Goal: Task Accomplishment & Management: Manage account settings

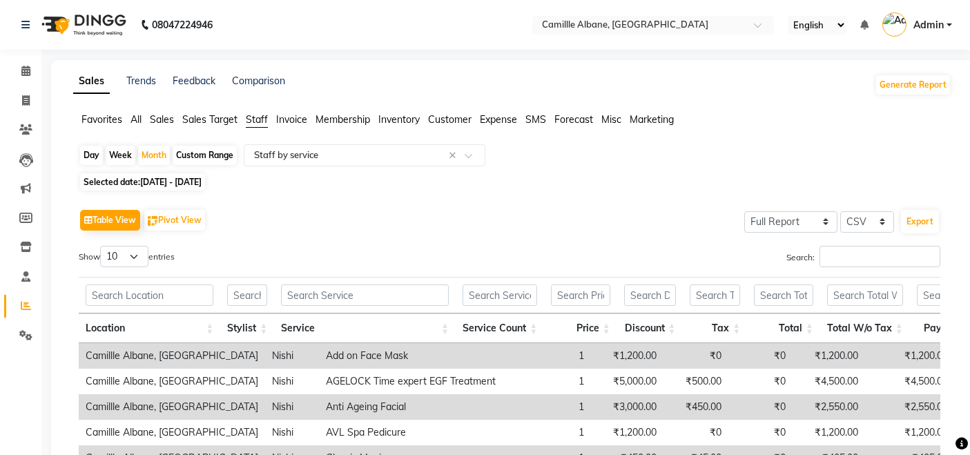
select select "full_report"
select select "csv"
click at [24, 68] on icon at bounding box center [25, 71] width 9 height 10
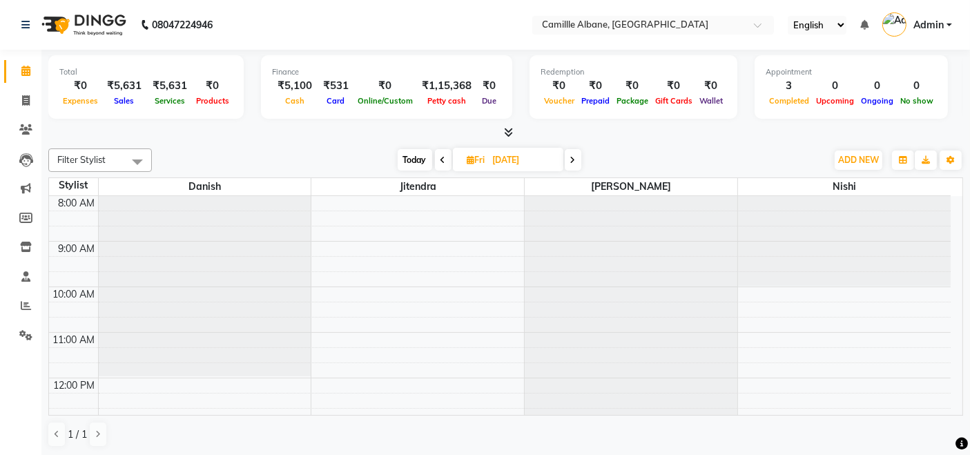
click at [407, 159] on span "Today" at bounding box center [415, 159] width 35 height 21
type input "[DATE]"
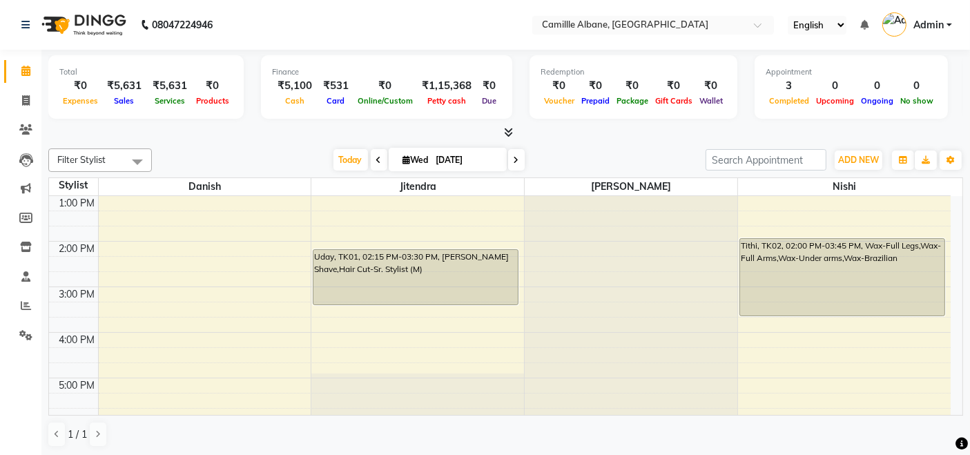
scroll to position [411, 0]
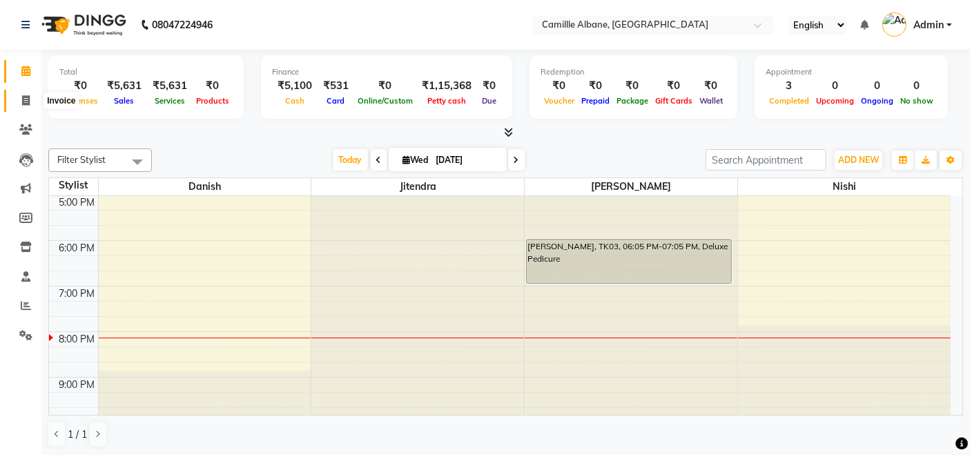
click at [26, 93] on span at bounding box center [26, 101] width 24 height 16
select select "service"
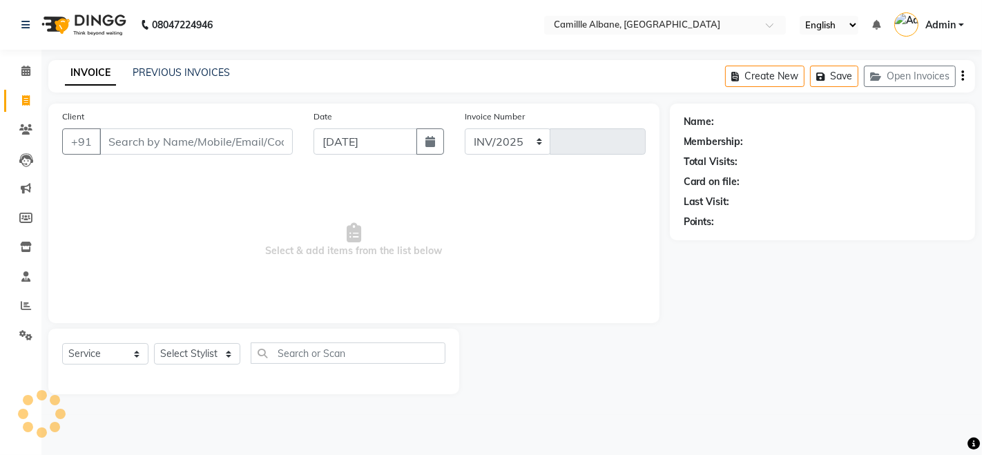
select select "7025"
type input "1040"
click at [189, 346] on select "Select Stylist Admin Danish Dr, [PERSON_NAME] K T [PERSON_NAME] [PERSON_NAME]" at bounding box center [197, 353] width 86 height 21
select select "57806"
click at [154, 343] on select "Select Stylist Admin Danish Dr, [PERSON_NAME] K T [PERSON_NAME] [PERSON_NAME]" at bounding box center [197, 353] width 86 height 21
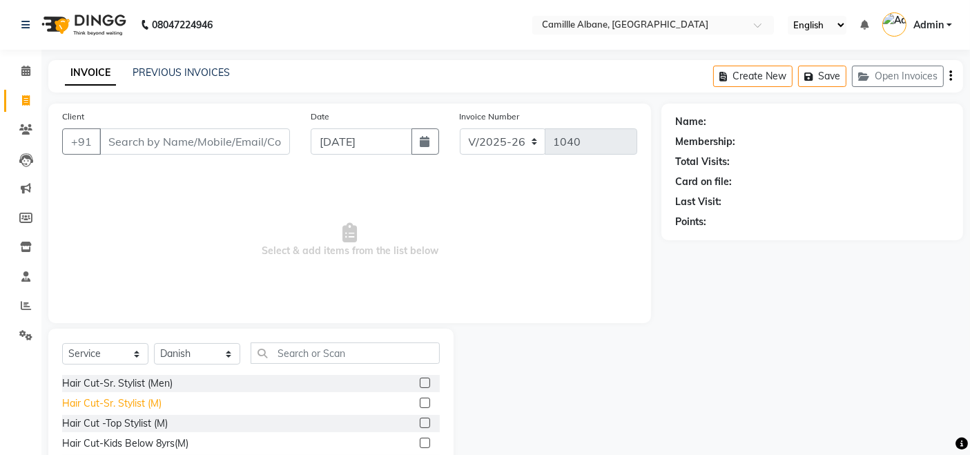
click at [153, 405] on div "Hair Cut-Sr. Stylist (M)" at bounding box center [111, 403] width 99 height 15
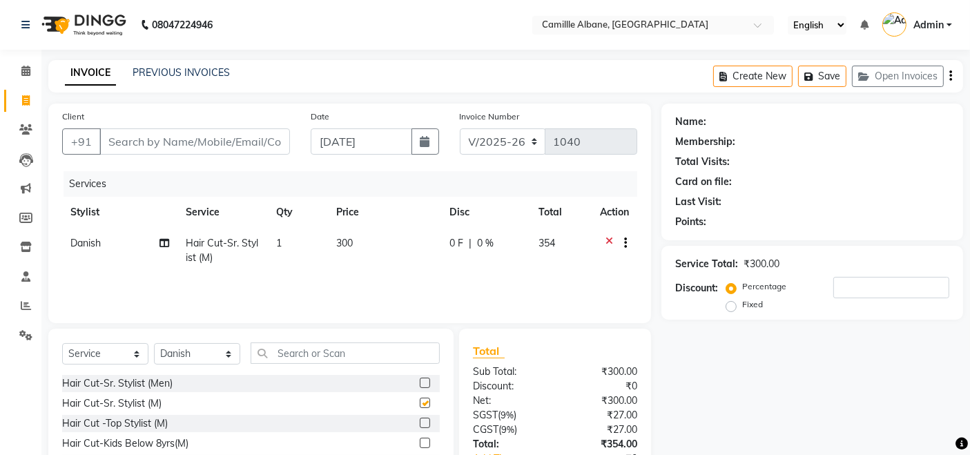
checkbox input "false"
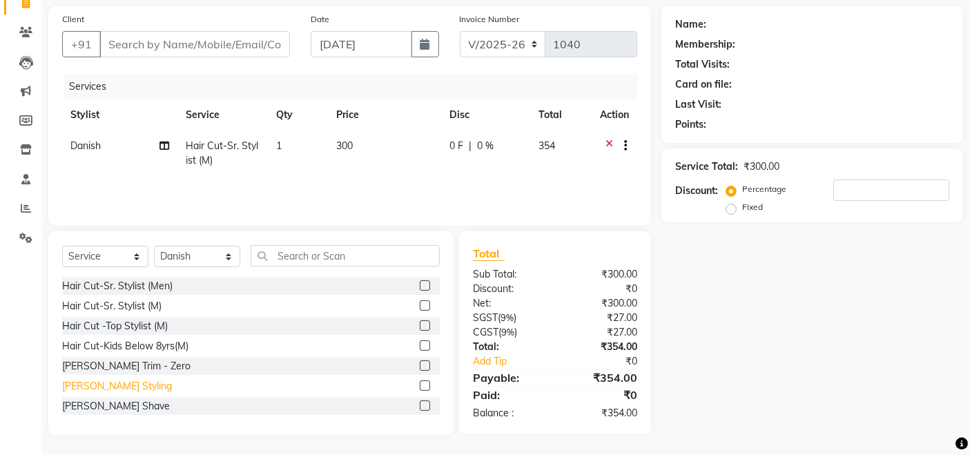
click at [142, 389] on div "[PERSON_NAME] Styling" at bounding box center [117, 386] width 110 height 15
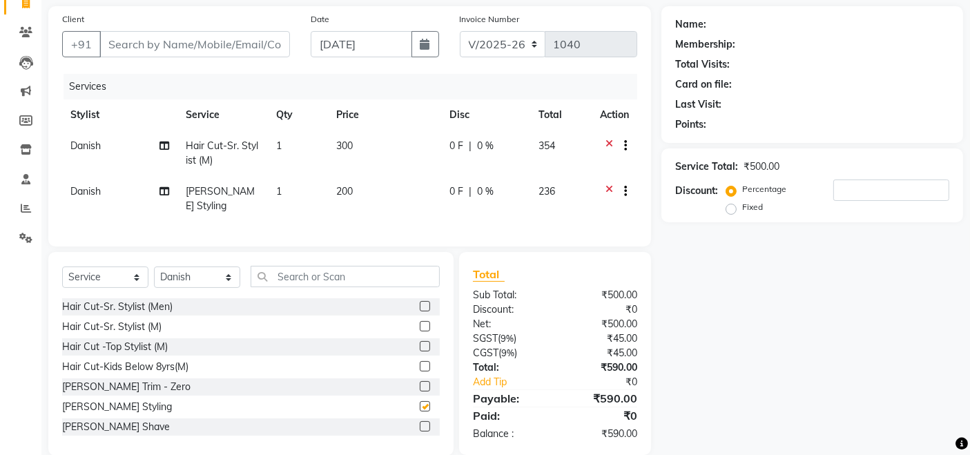
checkbox input "false"
click at [258, 40] on input "Client" at bounding box center [194, 44] width 191 height 26
type input "7"
type input "0"
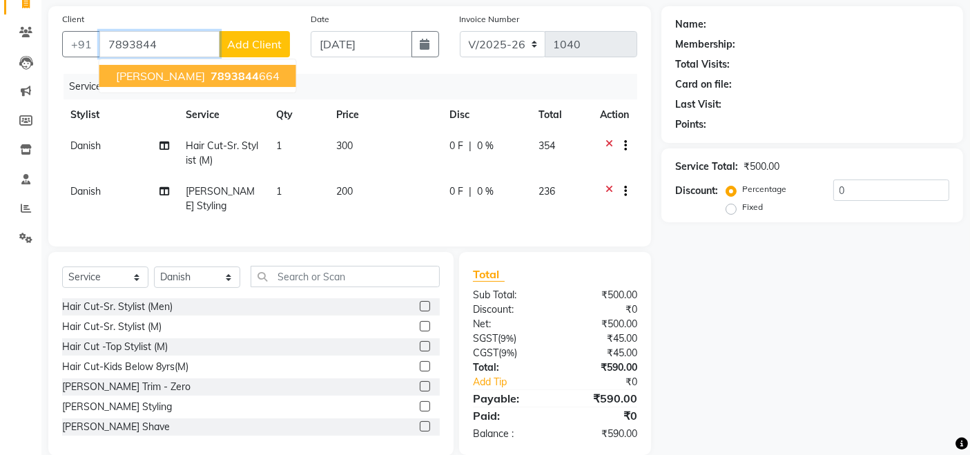
click at [211, 76] on span "7893844" at bounding box center [235, 76] width 48 height 14
type input "7893844664"
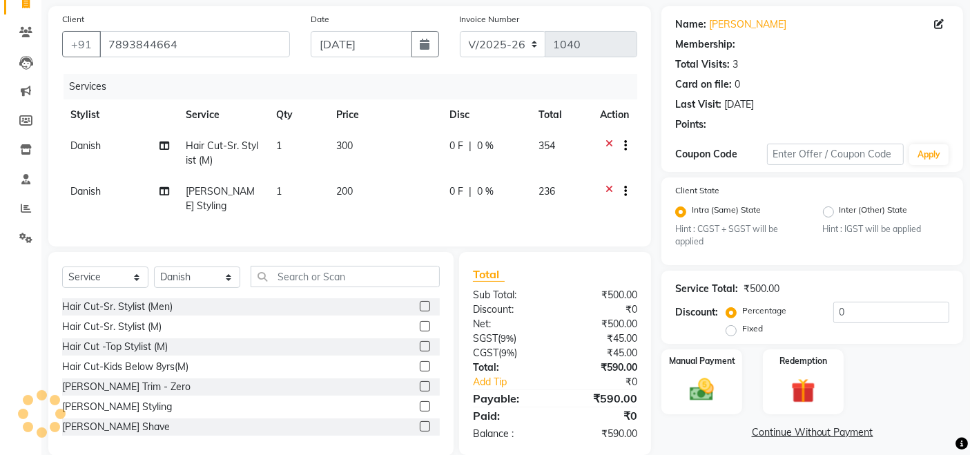
select select "1: Object"
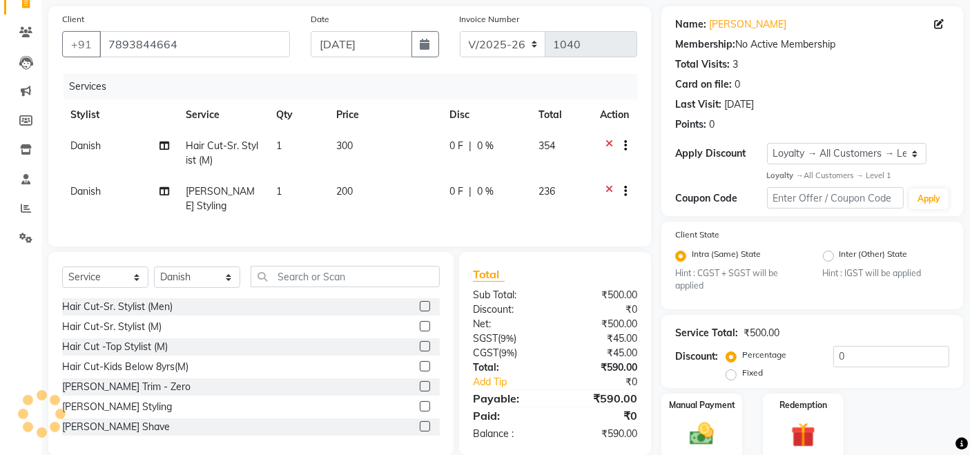
scroll to position [150, 0]
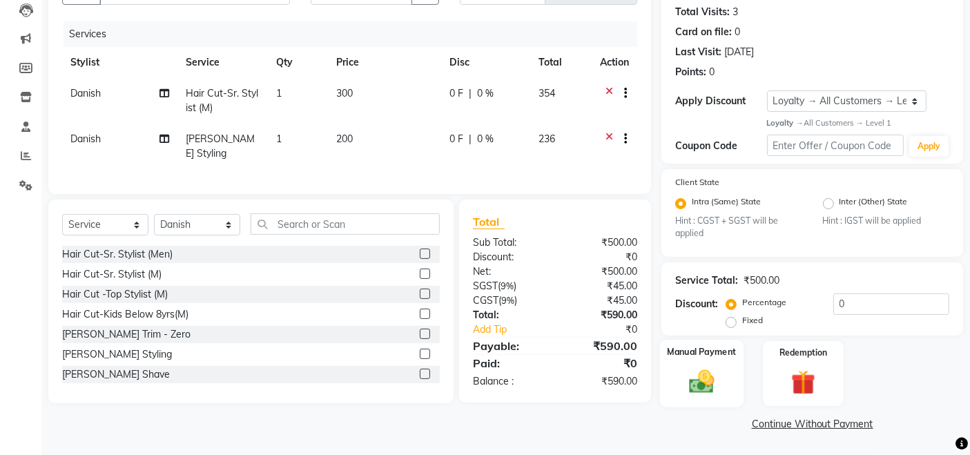
click at [700, 383] on img at bounding box center [702, 381] width 41 height 29
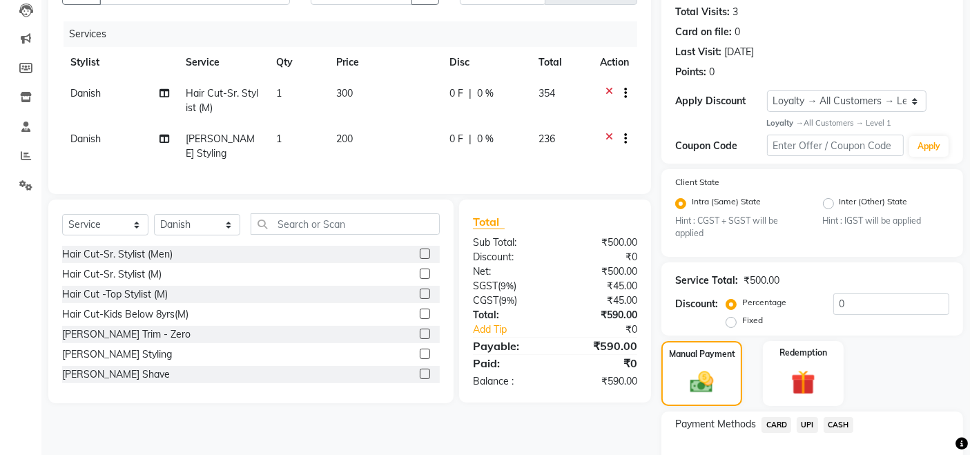
click at [812, 423] on span "UPI" at bounding box center [807, 425] width 21 height 16
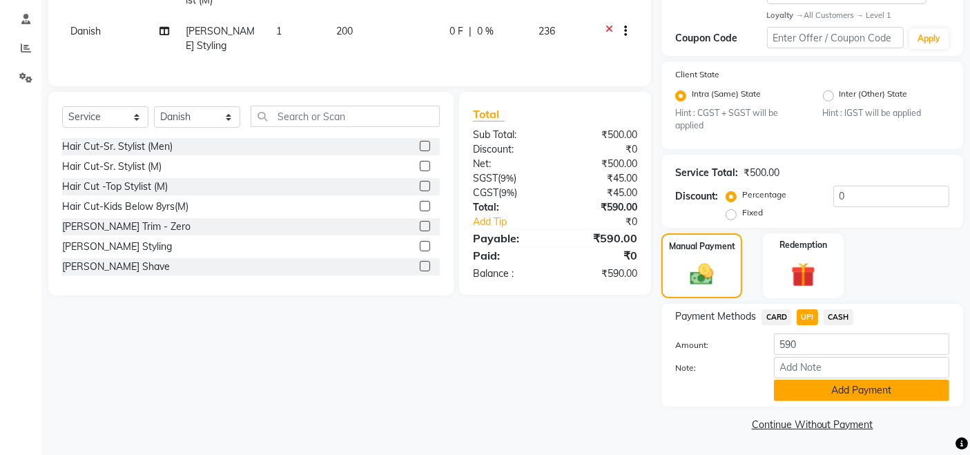
click at [905, 388] on button "Add Payment" at bounding box center [861, 390] width 175 height 21
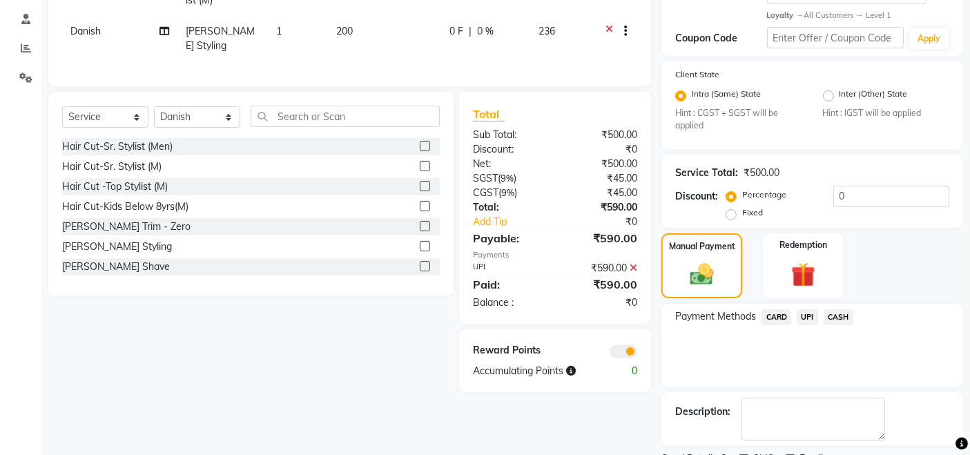
scroll to position [315, 0]
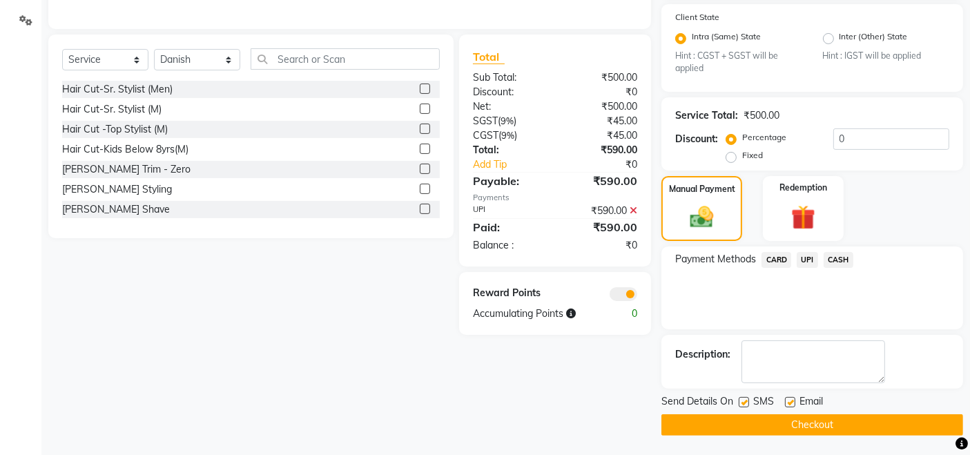
click at [868, 413] on div "Send Details On SMS Email Checkout" at bounding box center [813, 414] width 302 height 41
click at [818, 429] on button "Checkout" at bounding box center [813, 424] width 302 height 21
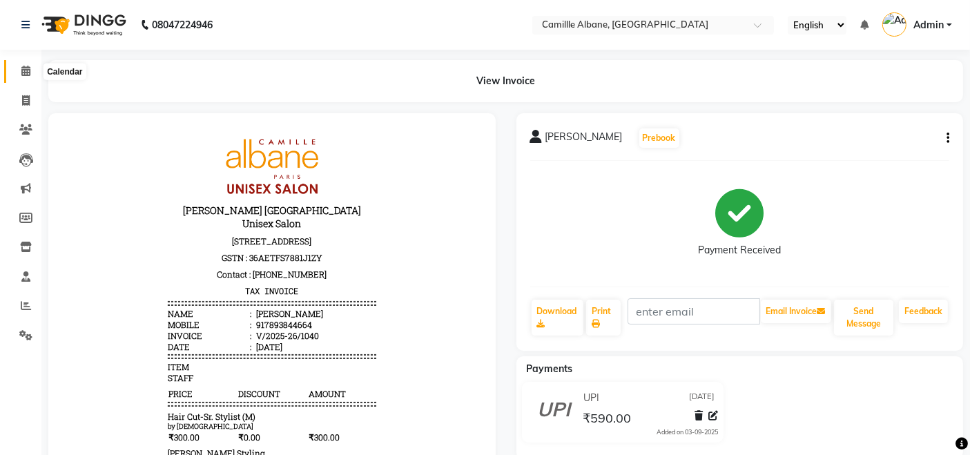
click at [28, 76] on span at bounding box center [26, 72] width 24 height 16
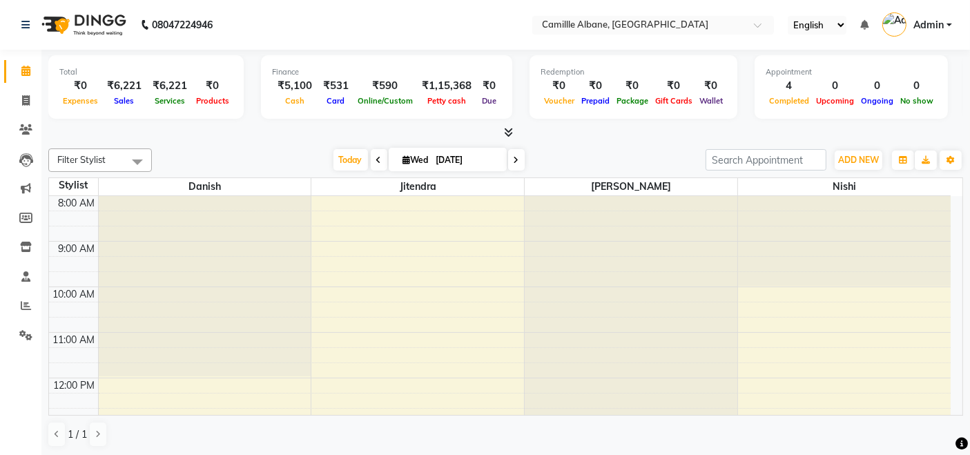
click at [510, 131] on icon at bounding box center [508, 132] width 9 height 10
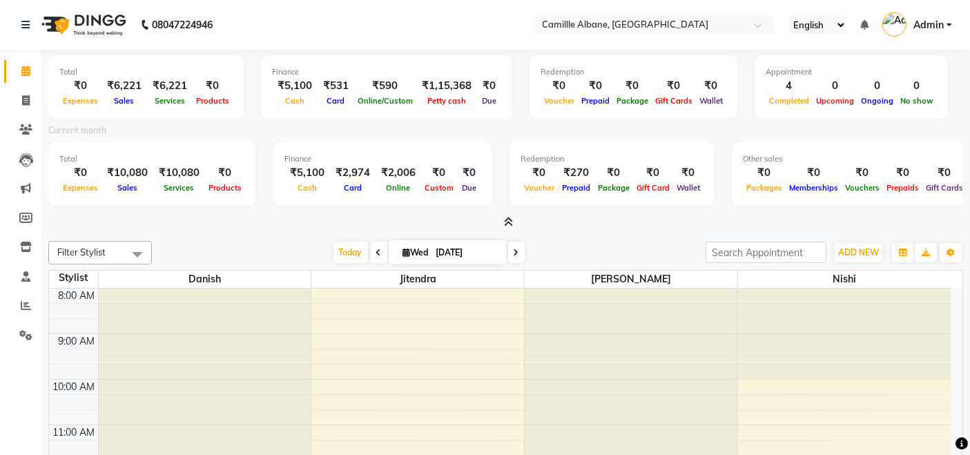
click at [512, 227] on icon at bounding box center [508, 222] width 9 height 10
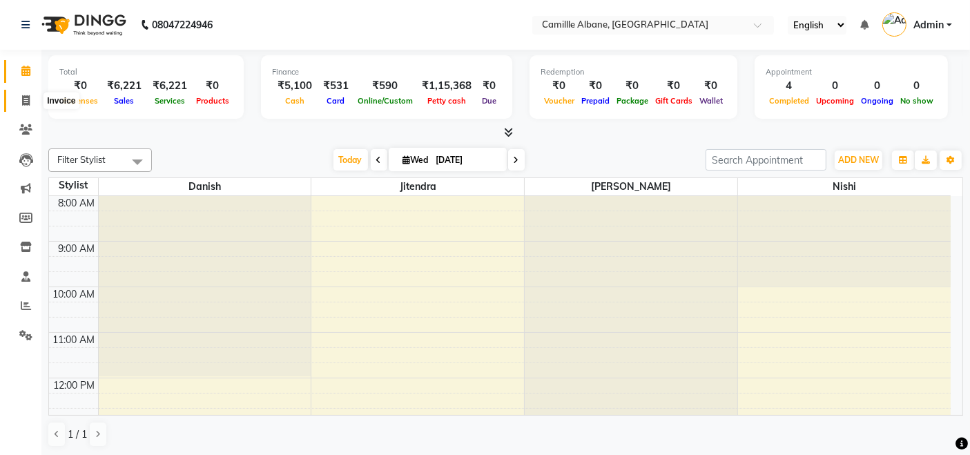
click at [32, 98] on span at bounding box center [26, 101] width 24 height 16
select select "service"
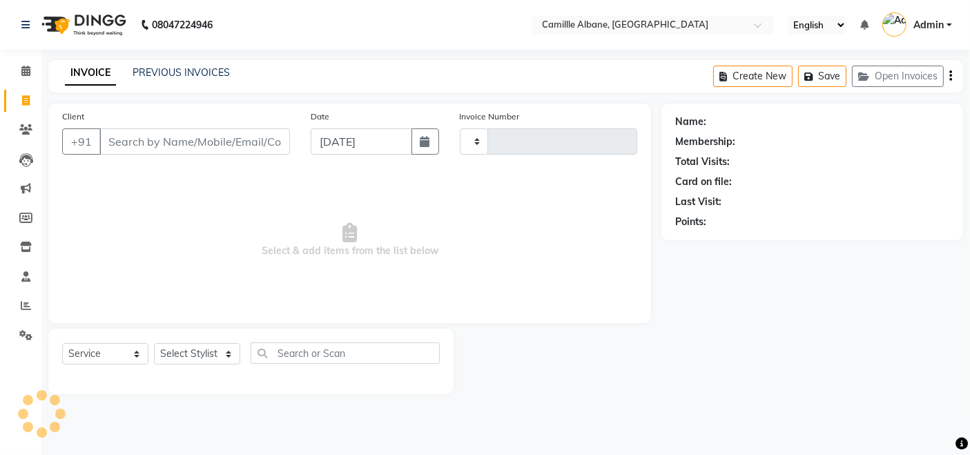
type input "1041"
select select "7025"
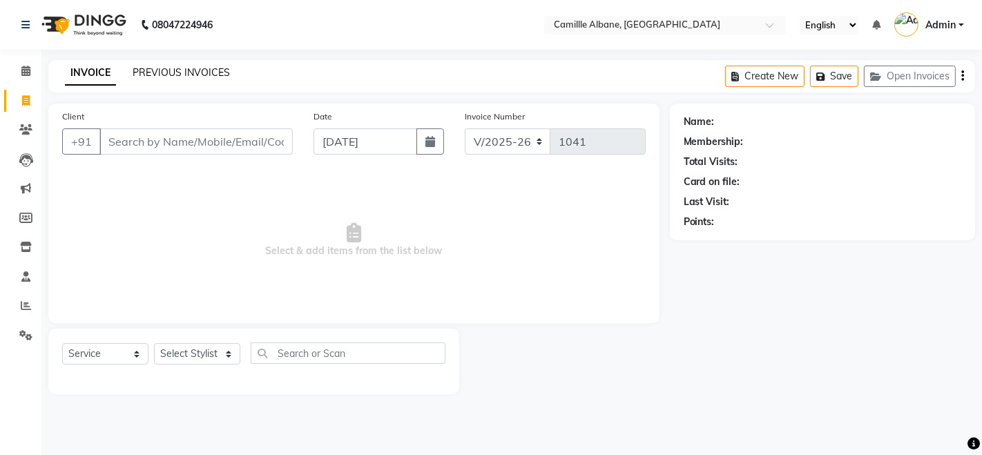
click at [209, 66] on link "PREVIOUS INVOICES" at bounding box center [181, 72] width 97 height 12
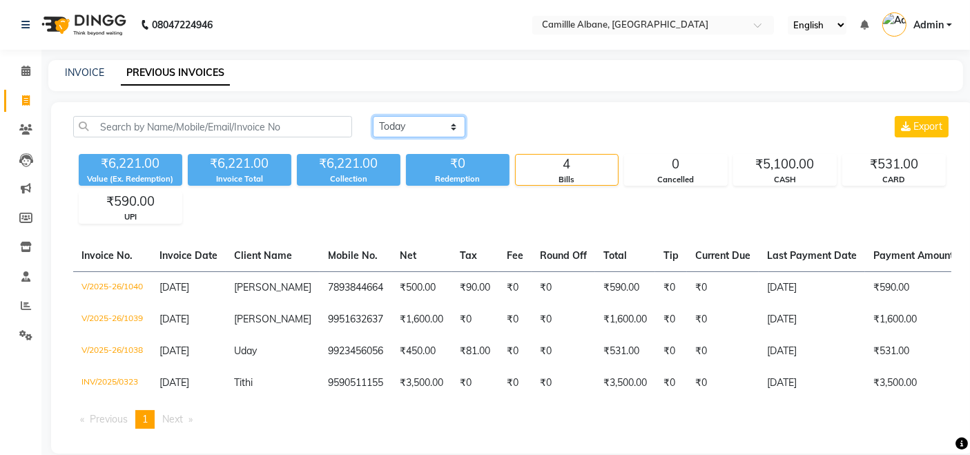
click at [445, 128] on select "[DATE] [DATE] Custom Range" at bounding box center [419, 126] width 93 height 21
click at [430, 132] on select "[DATE] [DATE] Custom Range" at bounding box center [419, 126] width 93 height 21
click at [785, 164] on div "₹5,100.00" at bounding box center [785, 164] width 102 height 19
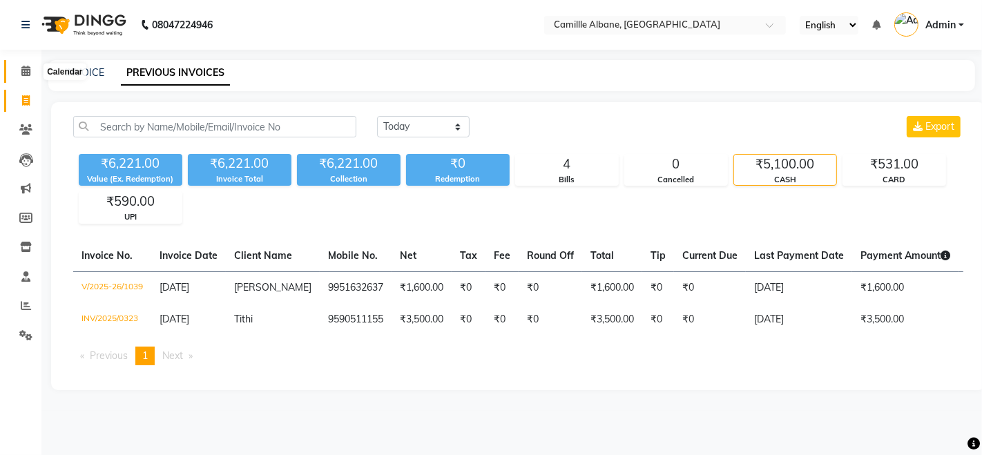
click at [32, 76] on span at bounding box center [26, 72] width 24 height 16
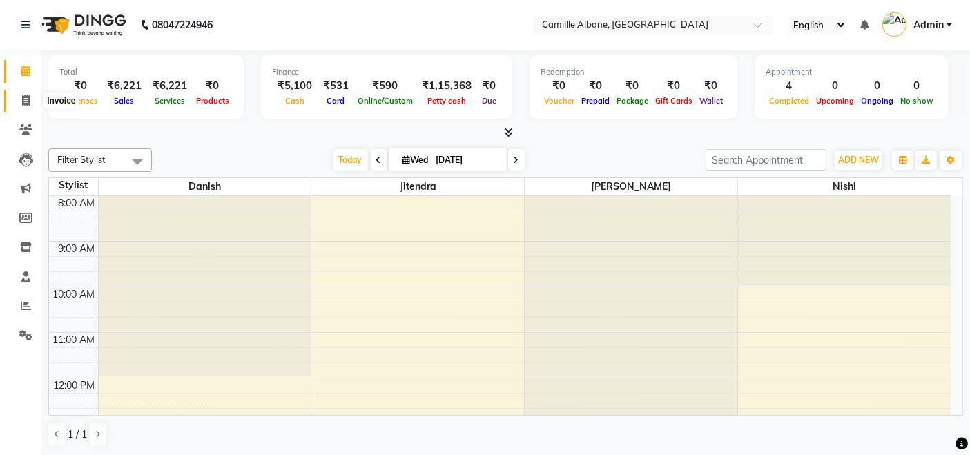
click at [28, 104] on icon at bounding box center [26, 100] width 8 height 10
select select "7025"
select select "service"
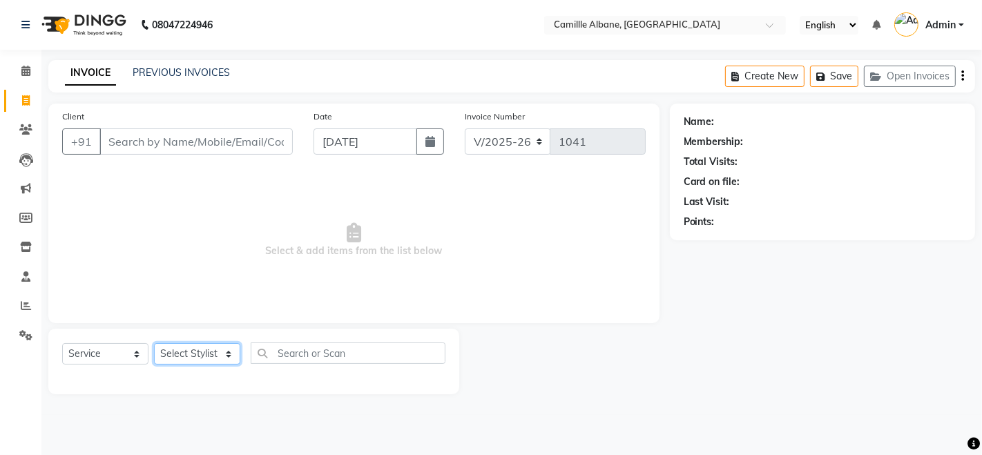
drag, startPoint x: 198, startPoint y: 364, endPoint x: 189, endPoint y: 349, distance: 17.6
click at [195, 356] on select "Select Stylist Admin Danish Dr, [PERSON_NAME] K T [PERSON_NAME] [PERSON_NAME]" at bounding box center [197, 353] width 86 height 21
select select "57806"
click at [154, 343] on select "Select Stylist Admin Danish Dr, [PERSON_NAME] K T [PERSON_NAME] [PERSON_NAME]" at bounding box center [197, 353] width 86 height 21
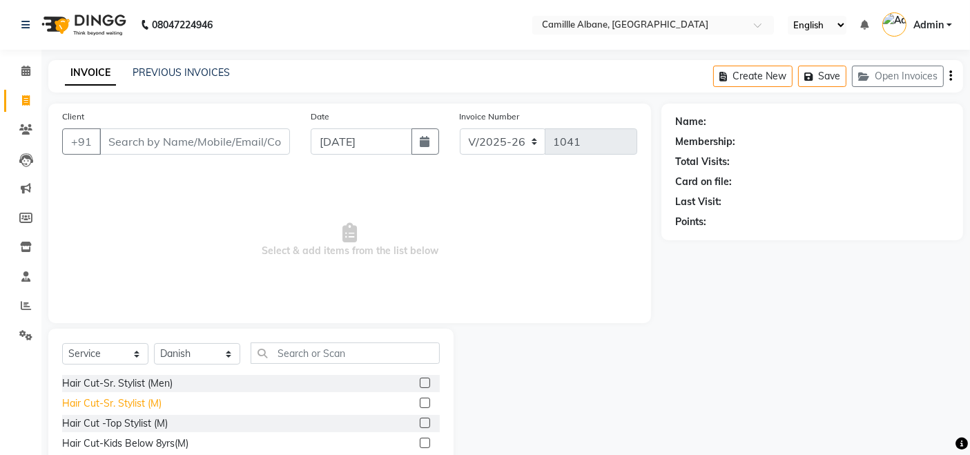
click at [151, 396] on div "Hair Cut-Sr. Stylist (M)" at bounding box center [111, 403] width 99 height 15
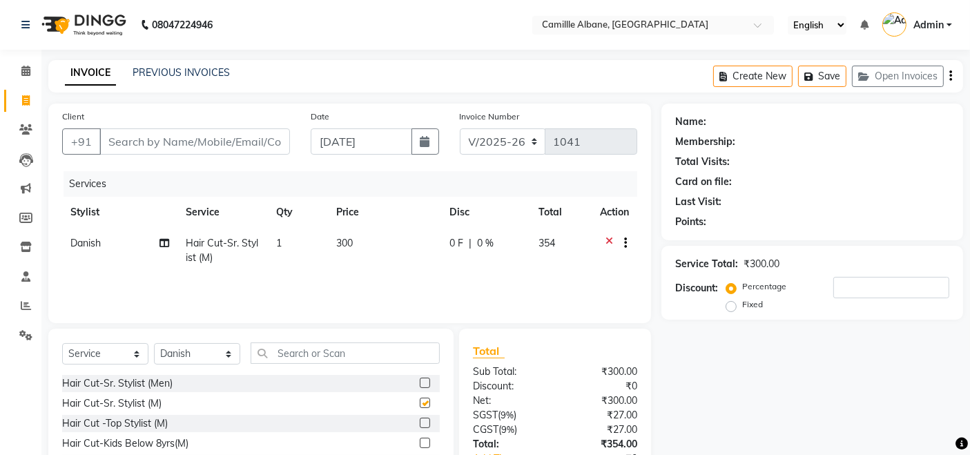
checkbox input "false"
click at [176, 141] on input "Client" at bounding box center [194, 141] width 191 height 26
click at [220, 146] on input "Client" at bounding box center [194, 141] width 191 height 26
type input "8"
type input "0"
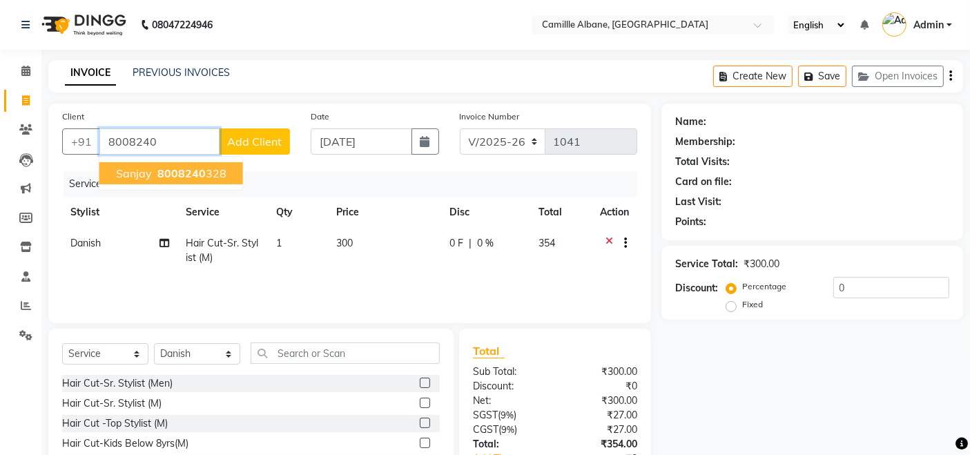
click at [202, 169] on ngb-highlight "8008240 328" at bounding box center [191, 173] width 72 height 14
type input "8008240328"
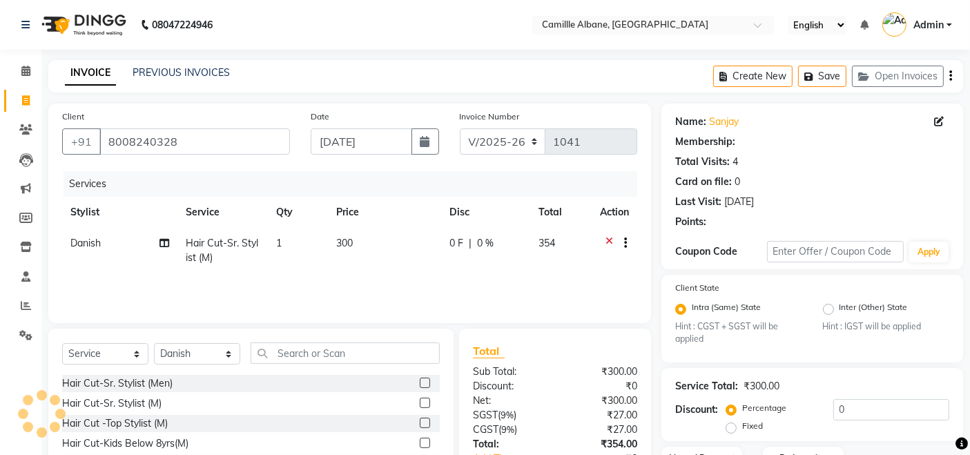
select select "1: Object"
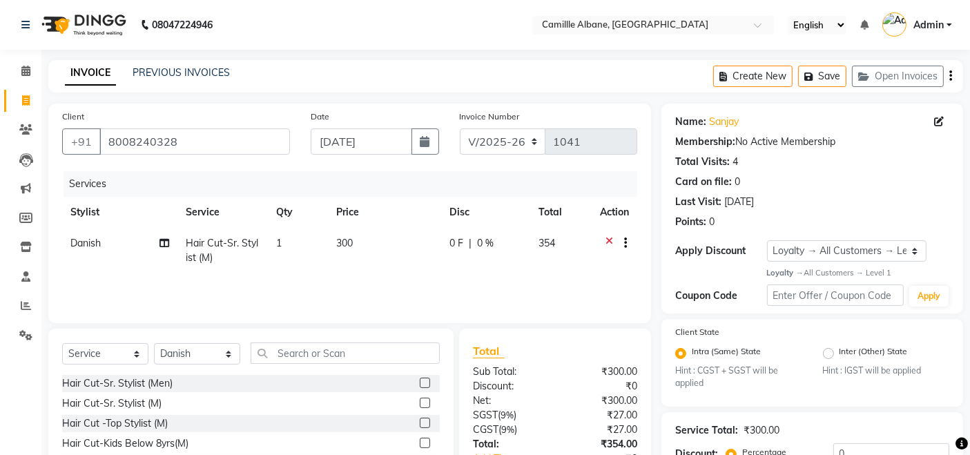
click at [952, 72] on div "Create New Save Open Invoices" at bounding box center [838, 76] width 250 height 32
click at [950, 76] on icon "button" at bounding box center [951, 76] width 3 height 1
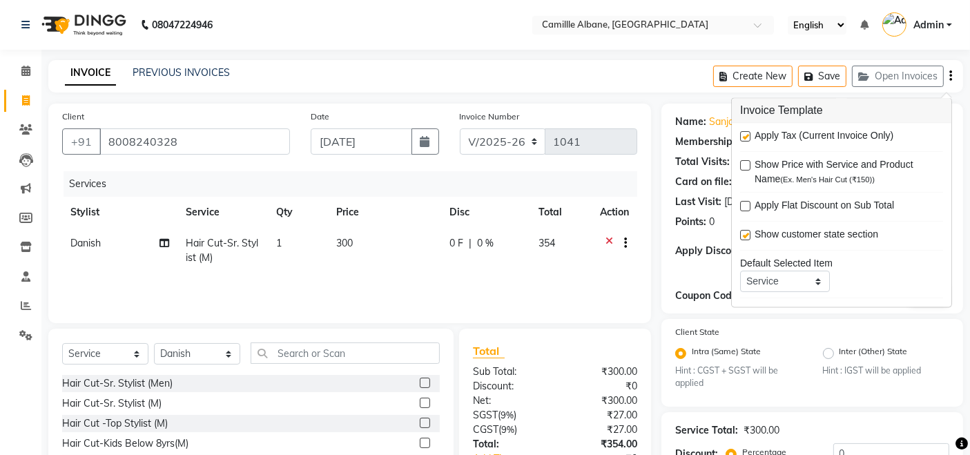
click at [749, 139] on label at bounding box center [745, 137] width 10 height 10
click at [749, 139] on input "checkbox" at bounding box center [744, 137] width 9 height 9
checkbox input "false"
click at [497, 145] on select "INV/2025 V/2025-26" at bounding box center [503, 141] width 86 height 26
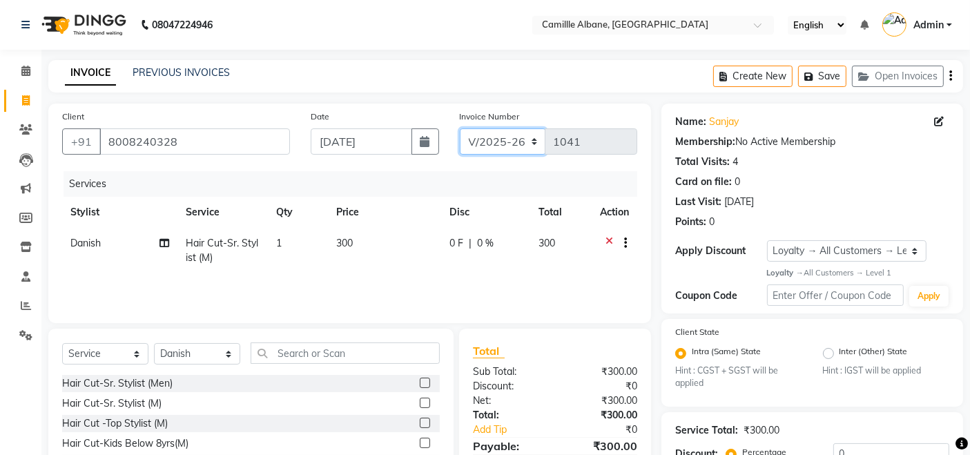
select select "7061"
click at [460, 128] on select "INV/2025 V/2025-26" at bounding box center [503, 141] width 86 height 26
type input "0324"
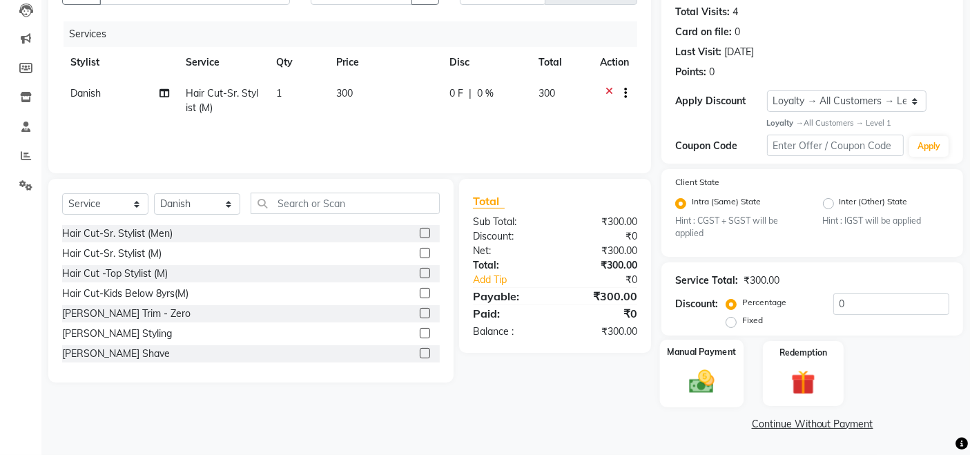
click at [725, 372] on div "Manual Payment" at bounding box center [702, 374] width 84 height 68
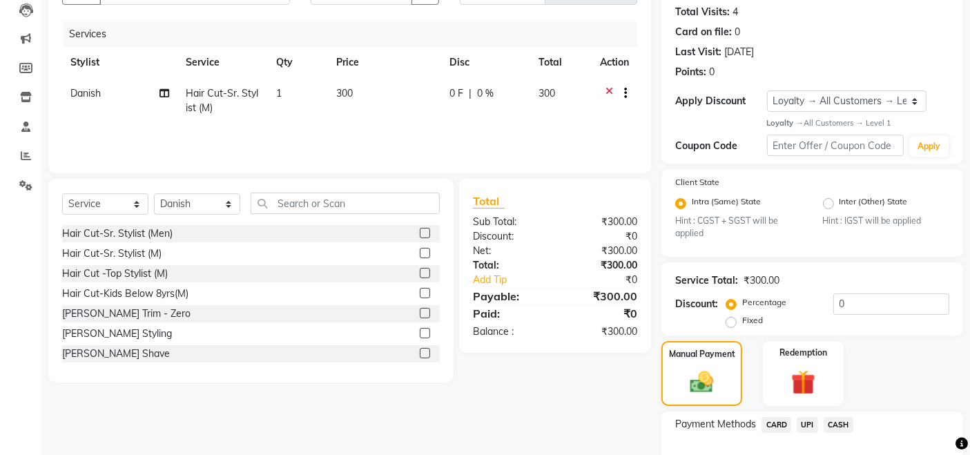
scroll to position [238, 0]
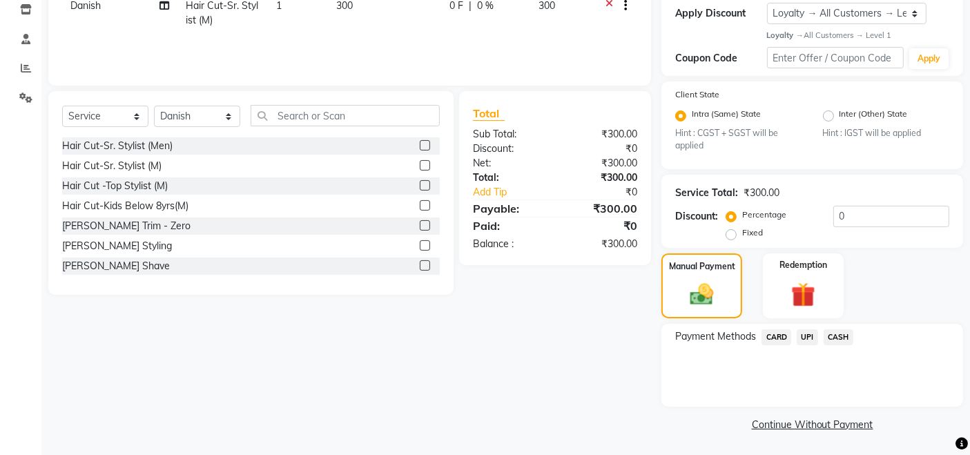
click at [835, 338] on span "CASH" at bounding box center [839, 337] width 30 height 16
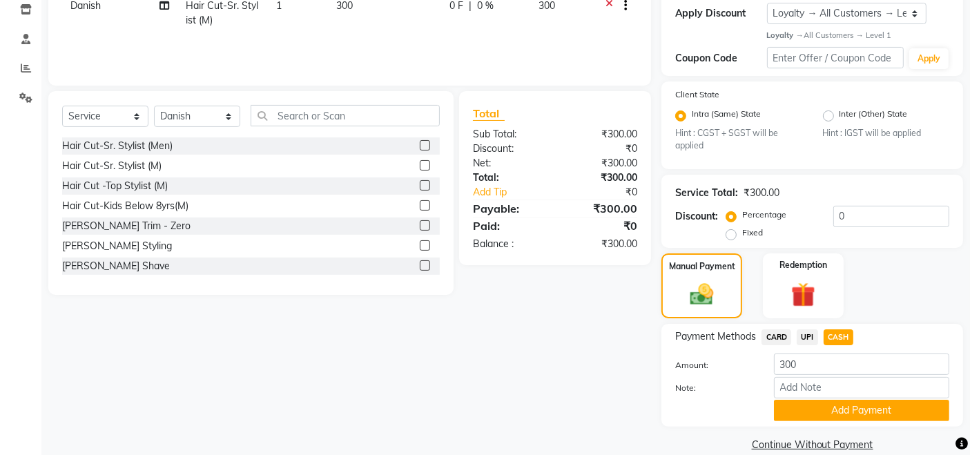
scroll to position [258, 0]
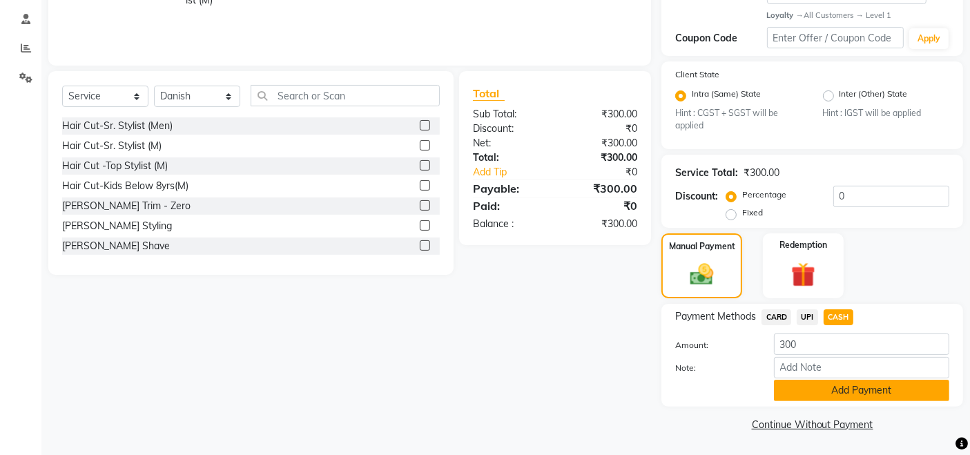
click at [850, 394] on button "Add Payment" at bounding box center [861, 390] width 175 height 21
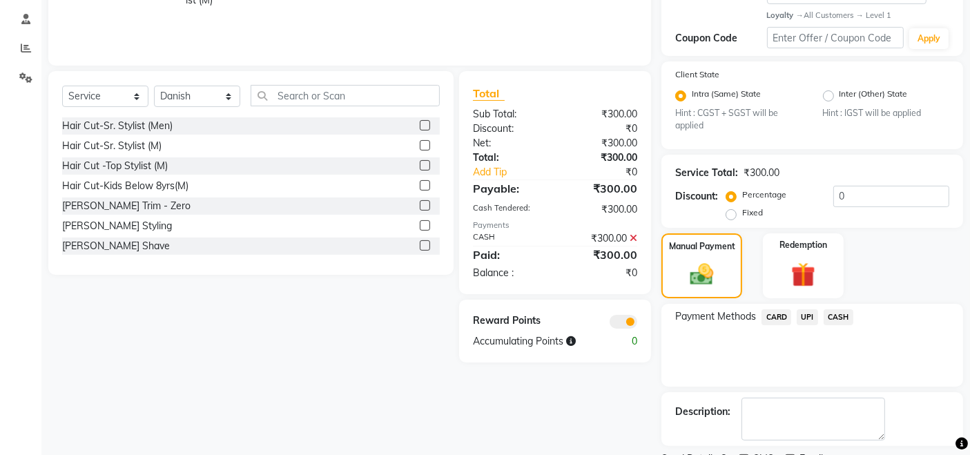
scroll to position [315, 0]
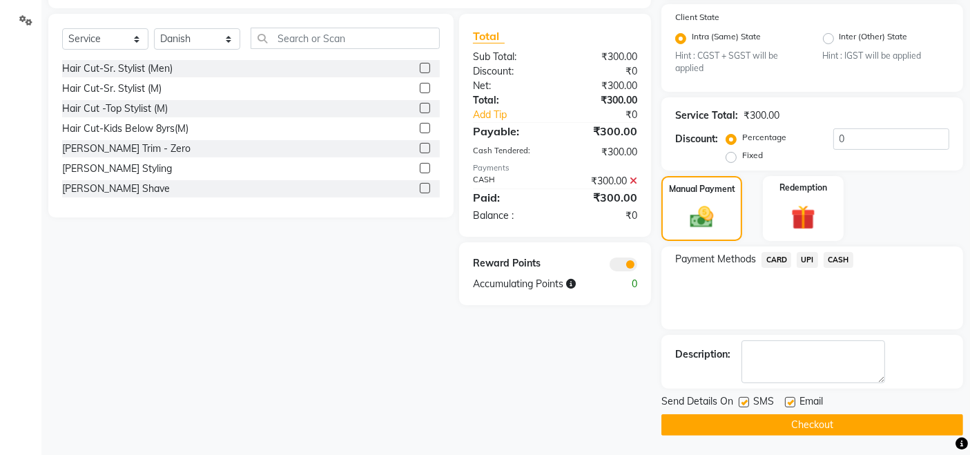
click at [838, 424] on button "Checkout" at bounding box center [813, 424] width 302 height 21
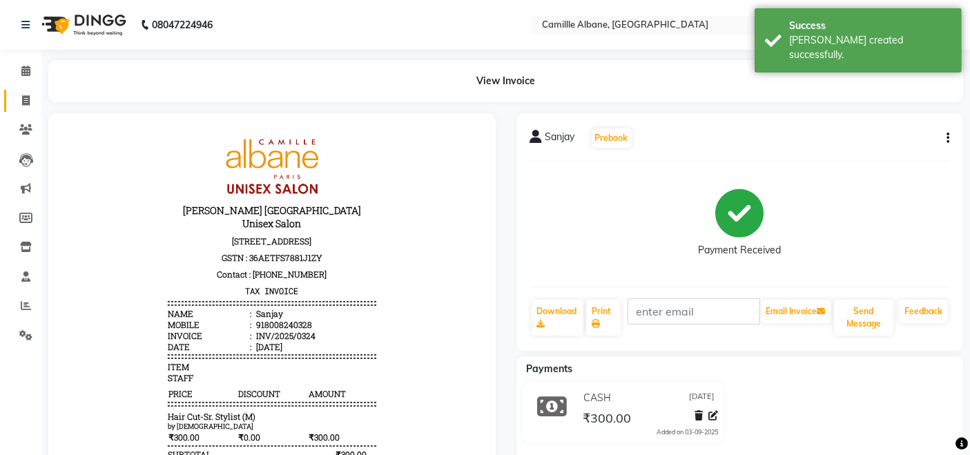
click at [28, 95] on icon at bounding box center [26, 100] width 8 height 10
select select "service"
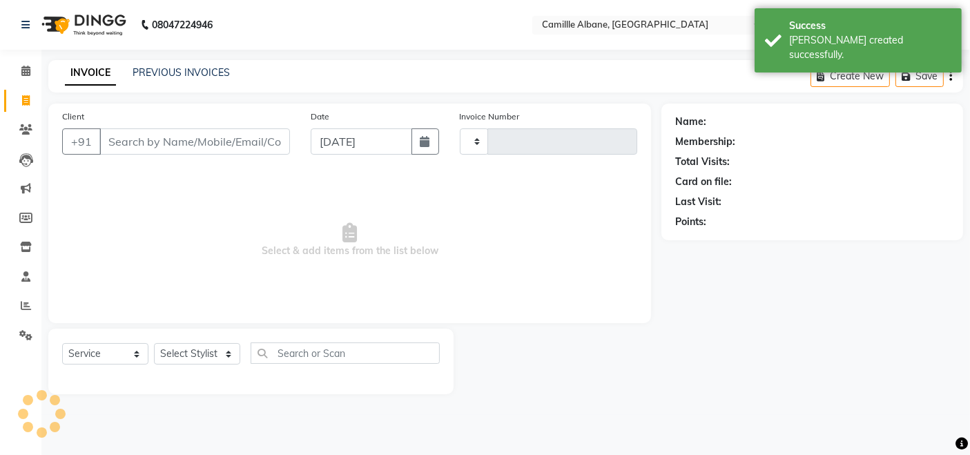
type input "1041"
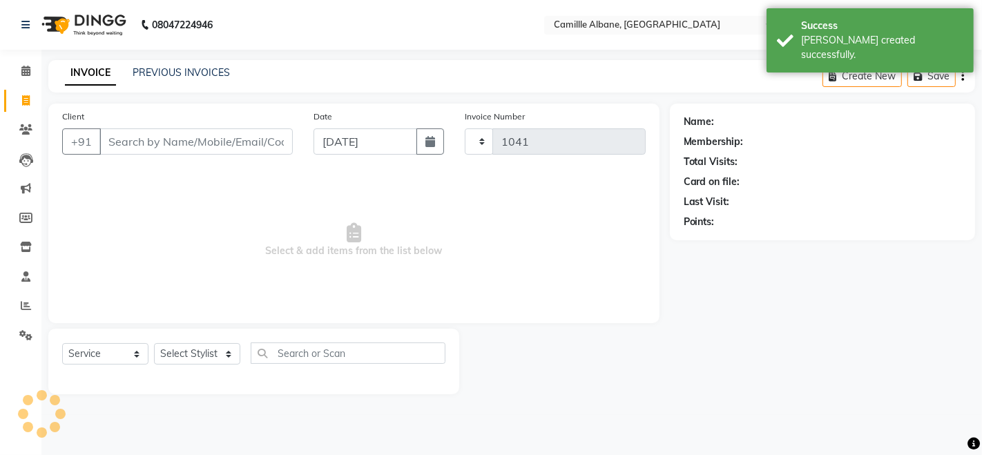
select select "7025"
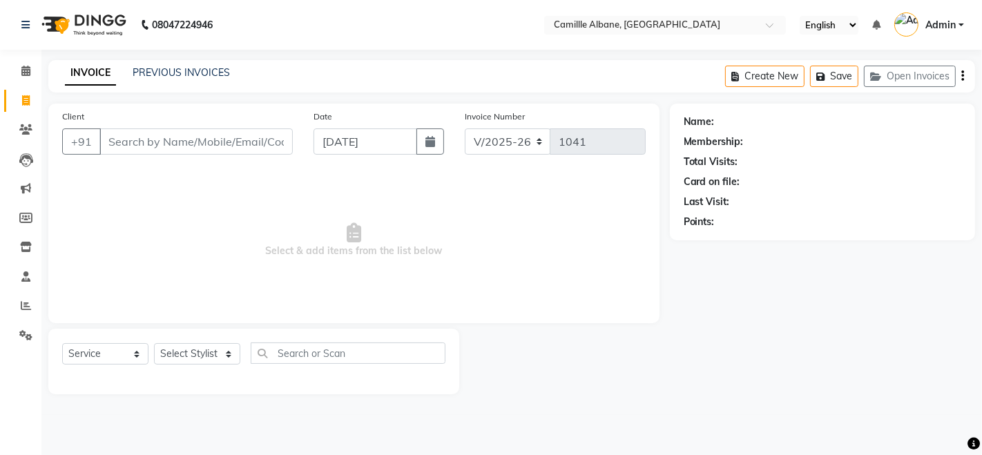
click at [230, 76] on div "INVOICE PREVIOUS INVOICES" at bounding box center [147, 74] width 198 height 16
click at [204, 74] on link "PREVIOUS INVOICES" at bounding box center [181, 72] width 97 height 12
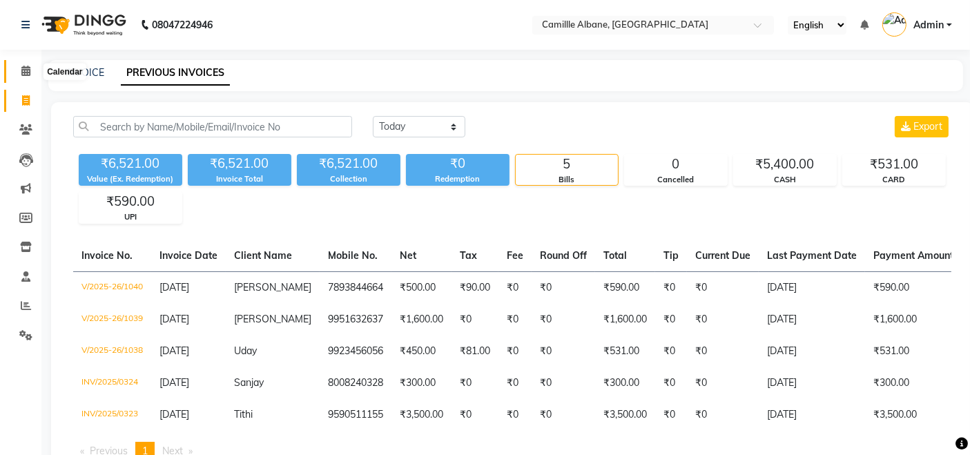
click at [31, 68] on span at bounding box center [26, 72] width 24 height 16
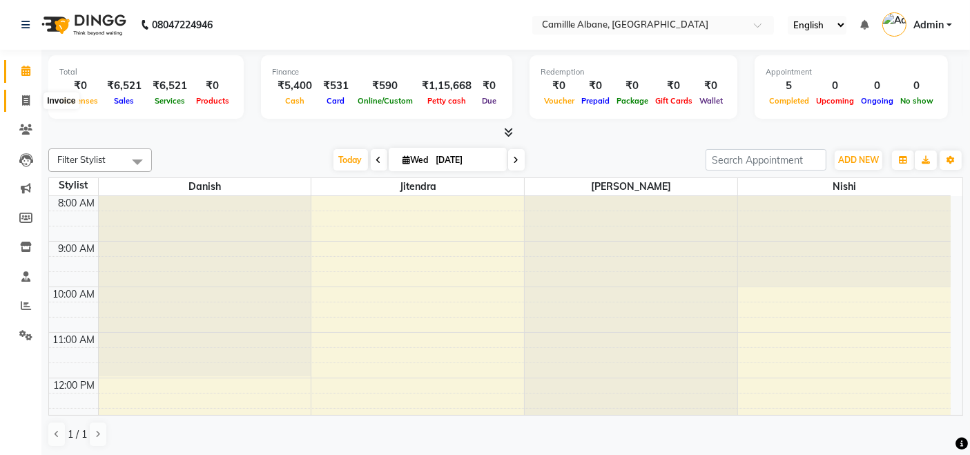
drag, startPoint x: 20, startPoint y: 102, endPoint x: 29, endPoint y: 84, distance: 20.1
click at [20, 103] on span at bounding box center [26, 101] width 24 height 16
select select "service"
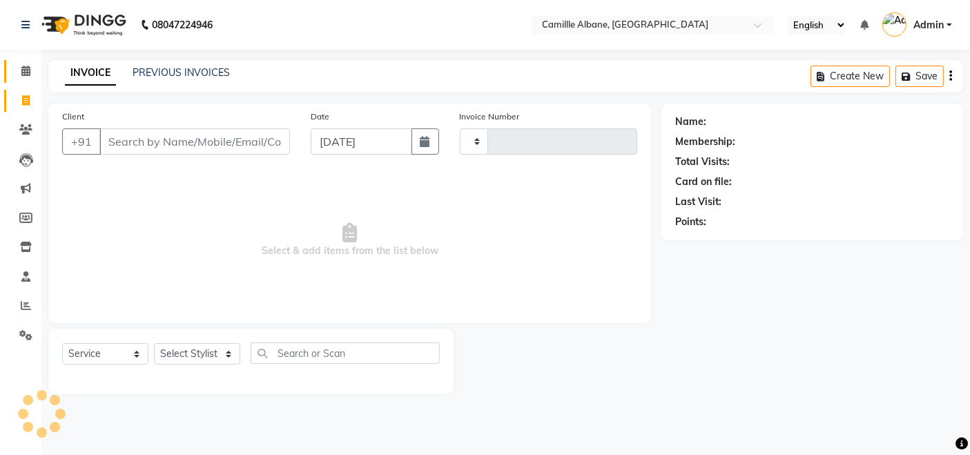
type input "1041"
select select "7025"
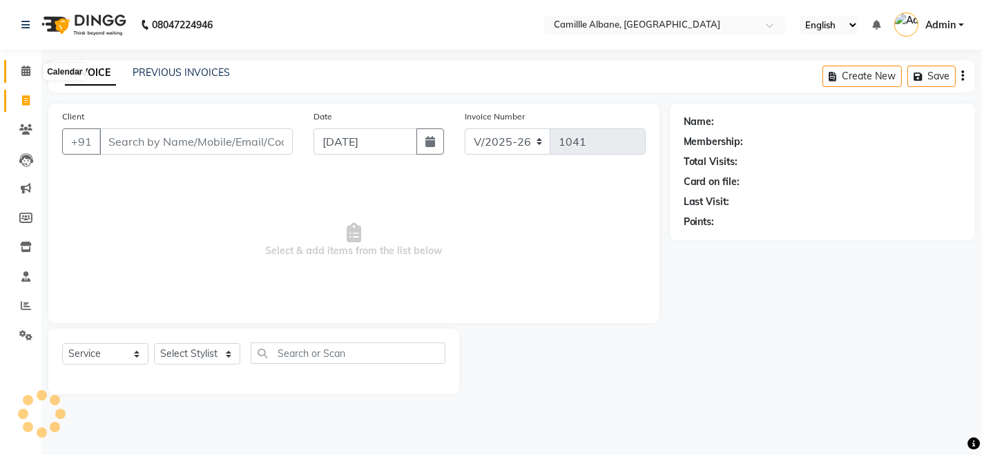
click at [29, 77] on span at bounding box center [26, 72] width 24 height 16
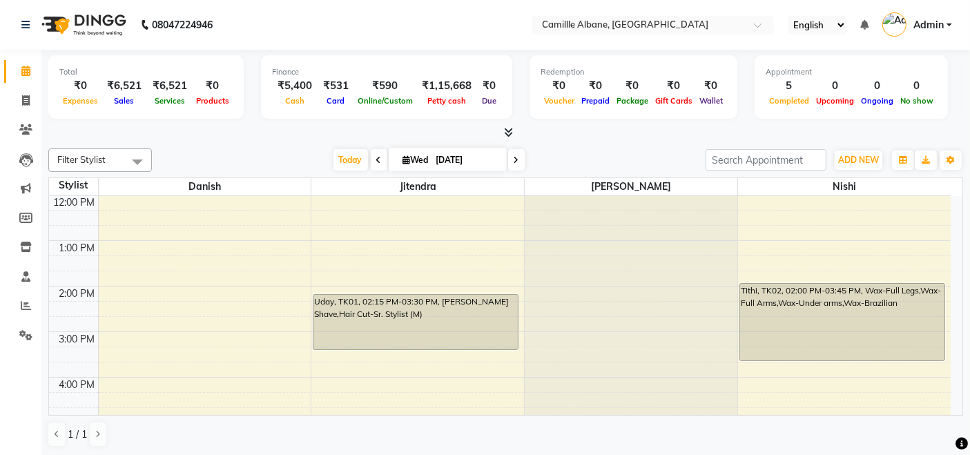
scroll to position [411, 0]
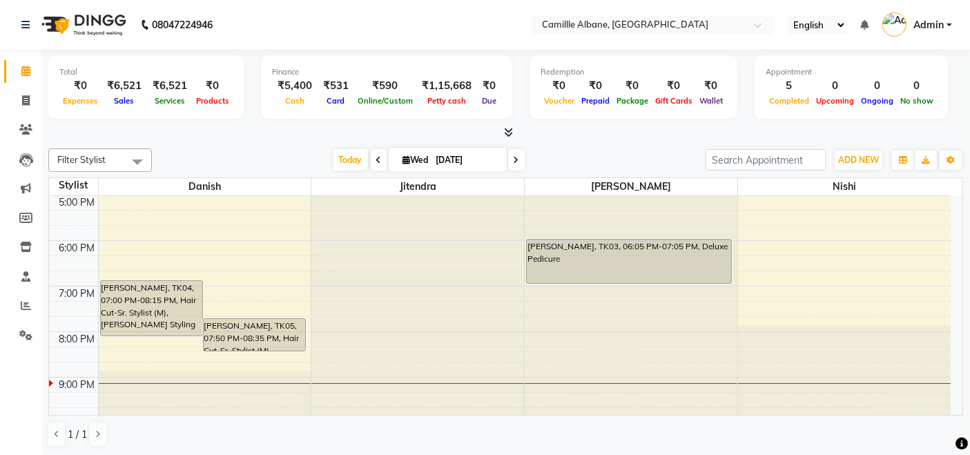
click at [511, 132] on icon at bounding box center [508, 132] width 9 height 10
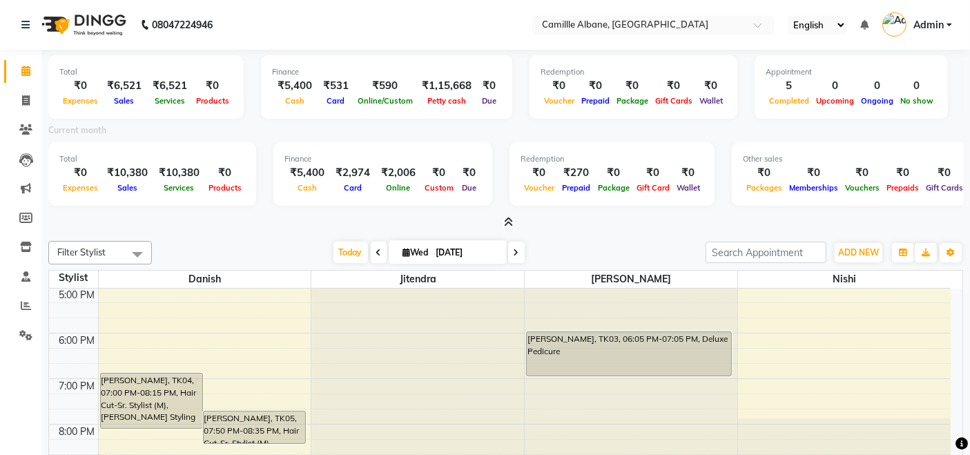
click at [507, 217] on icon at bounding box center [508, 222] width 9 height 10
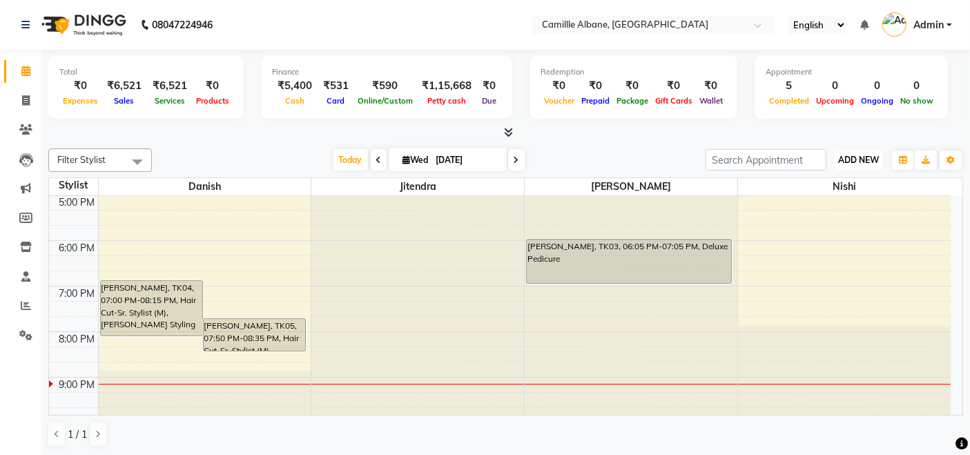
click at [854, 159] on span "ADD NEW" at bounding box center [858, 160] width 41 height 10
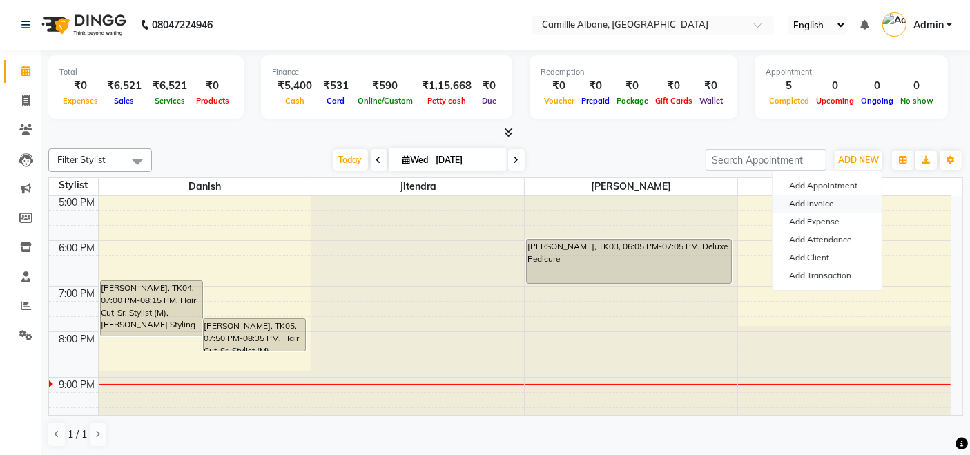
click at [827, 208] on link "Add Invoice" at bounding box center [827, 204] width 109 height 18
select select "service"
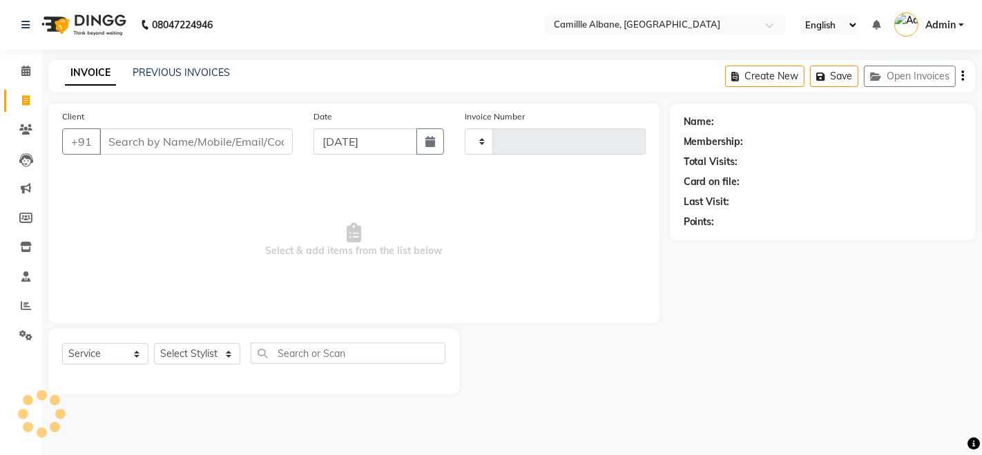
type input "1041"
select select "7025"
click at [25, 75] on icon at bounding box center [25, 71] width 9 height 10
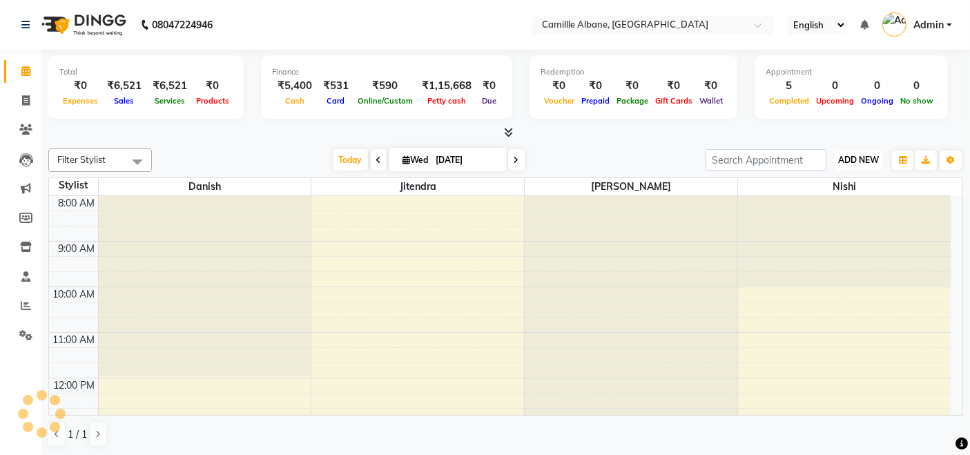
click at [850, 161] on span "ADD NEW" at bounding box center [858, 160] width 41 height 10
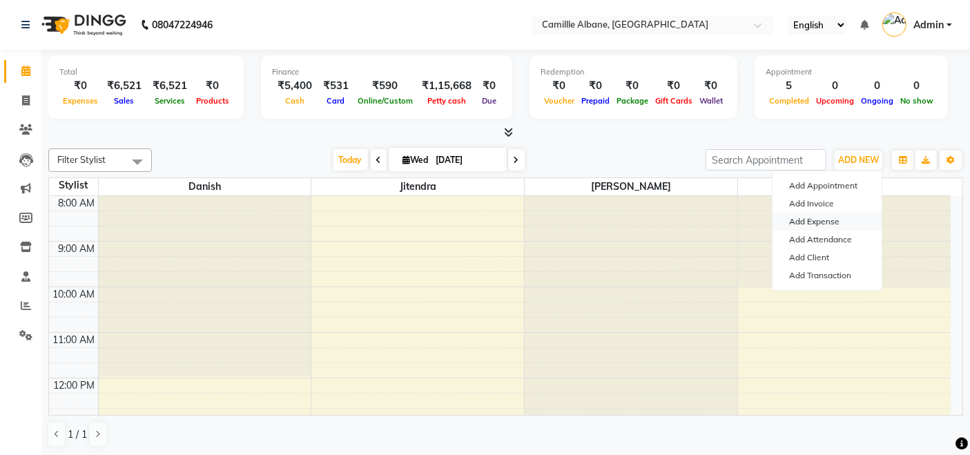
click at [814, 224] on link "Add Expense" at bounding box center [827, 222] width 109 height 18
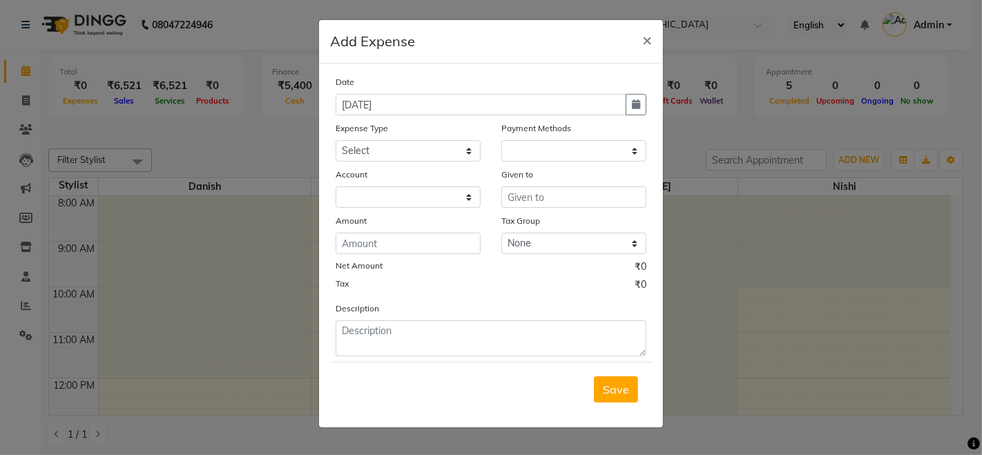
select select "1"
select select "6086"
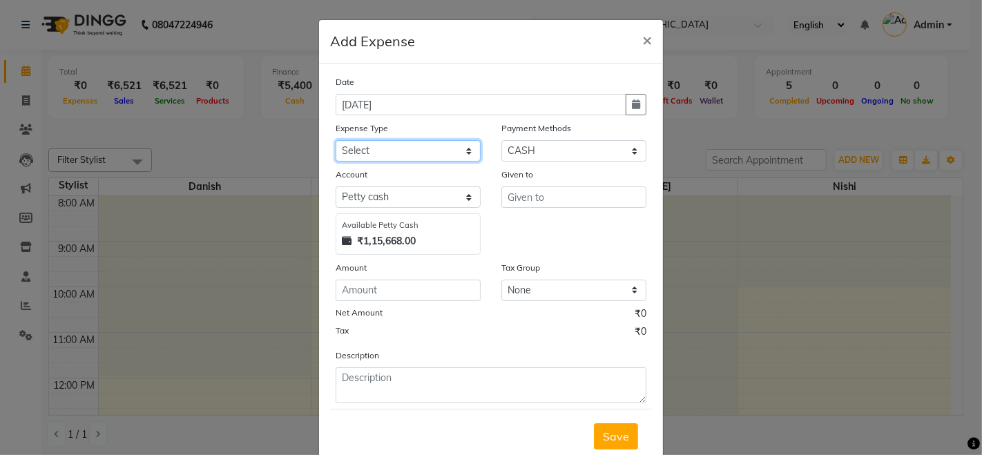
click at [381, 148] on select "Select Advance Salary Cash Adjustment as per DSR Client Snacks Equipment Fuel H…" at bounding box center [408, 150] width 145 height 21
select select "17583"
click at [336, 140] on select "Select Advance Salary Cash Adjustment as per DSR Client Snacks Equipment Fuel H…" at bounding box center [408, 150] width 145 height 21
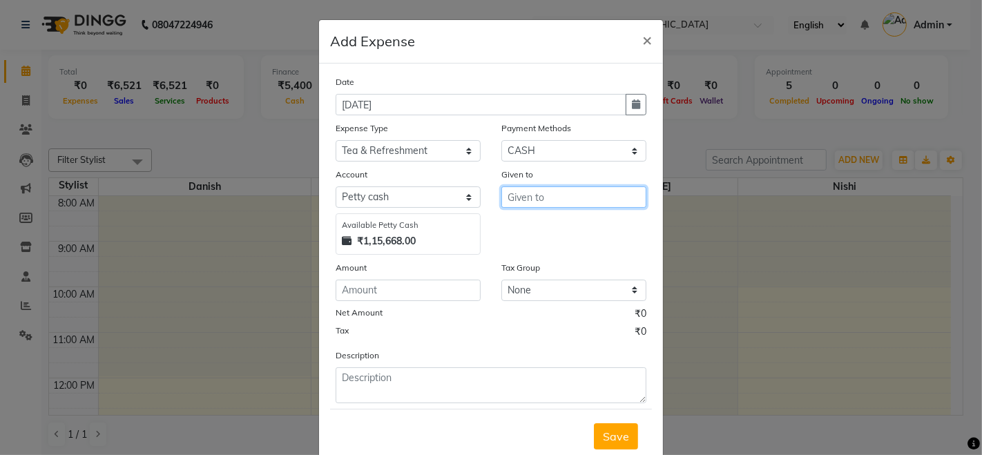
click at [559, 198] on input "text" at bounding box center [573, 196] width 145 height 21
type input "Zepto"
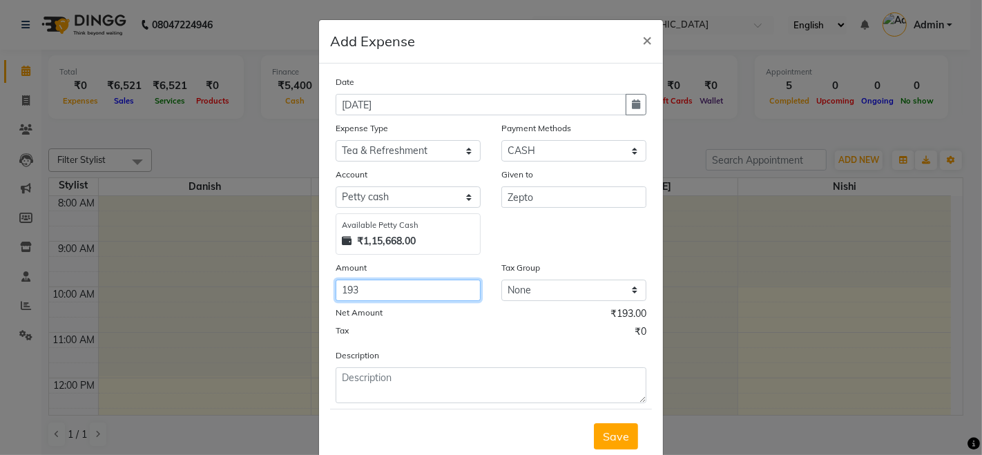
type input "193"
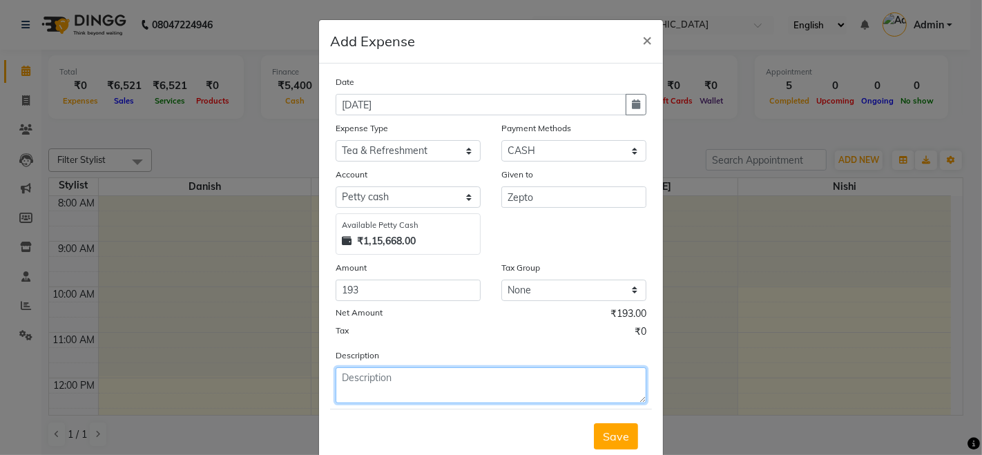
click at [443, 387] on textarea at bounding box center [491, 385] width 311 height 36
type textarea "Milk 2 days"
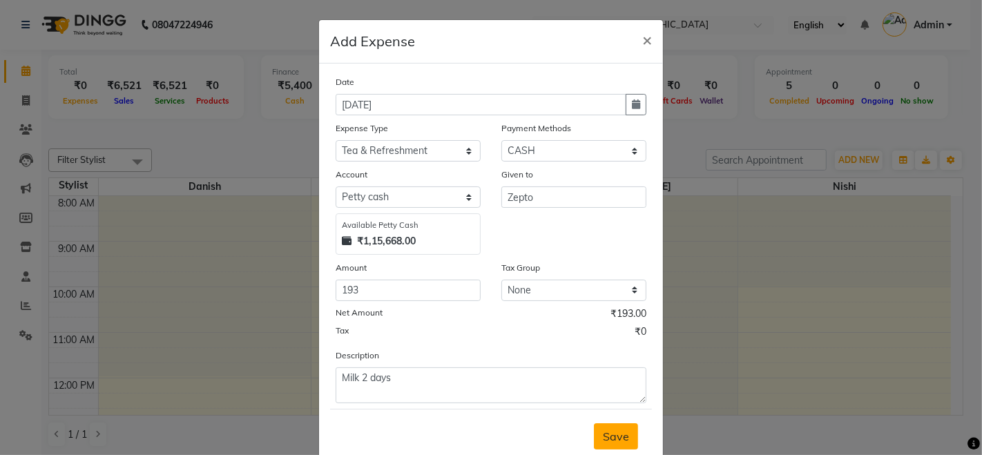
click at [614, 432] on span "Save" at bounding box center [616, 437] width 26 height 14
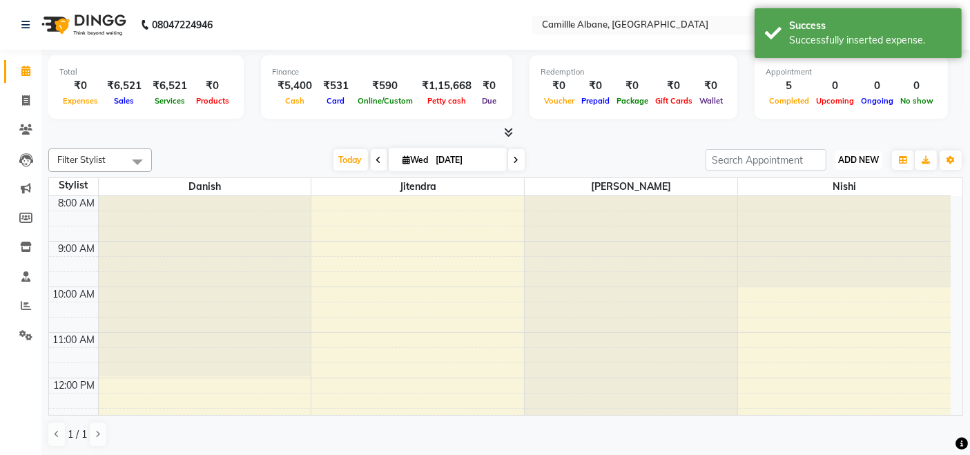
click at [869, 157] on span "ADD NEW" at bounding box center [858, 160] width 41 height 10
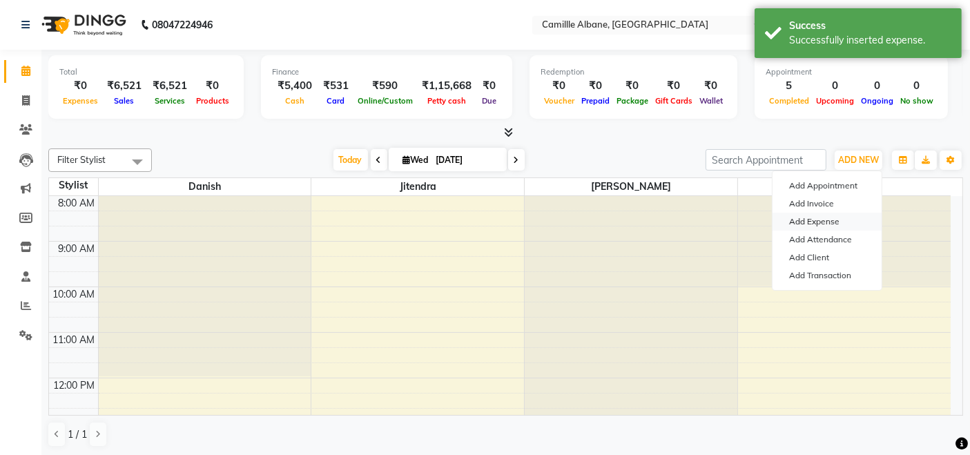
click at [815, 223] on link "Add Expense" at bounding box center [827, 222] width 109 height 18
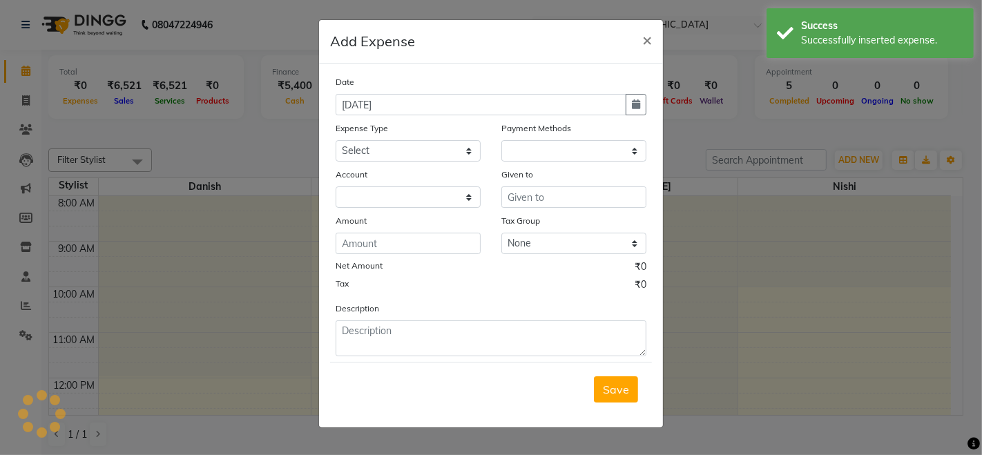
select select "1"
select select "6086"
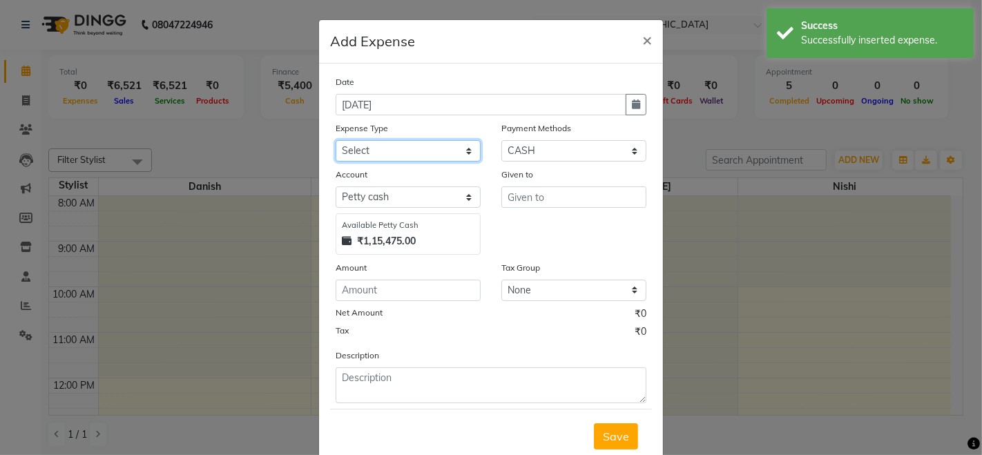
click at [428, 155] on select "Select Advance Salary Cash Adjustment as per DSR Client Snacks Equipment Fuel H…" at bounding box center [408, 150] width 145 height 21
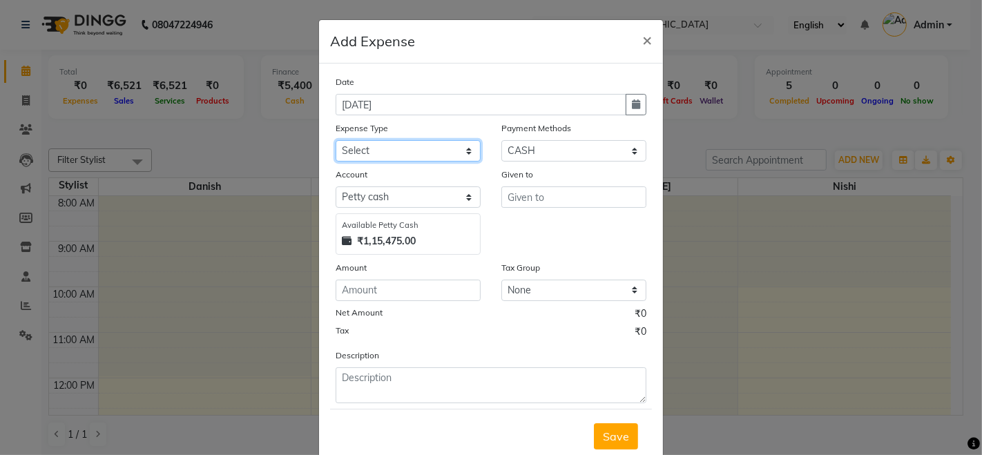
select select "18321"
click at [336, 140] on select "Select Advance Salary Cash Adjustment as per DSR Client Snacks Equipment Fuel H…" at bounding box center [408, 150] width 145 height 21
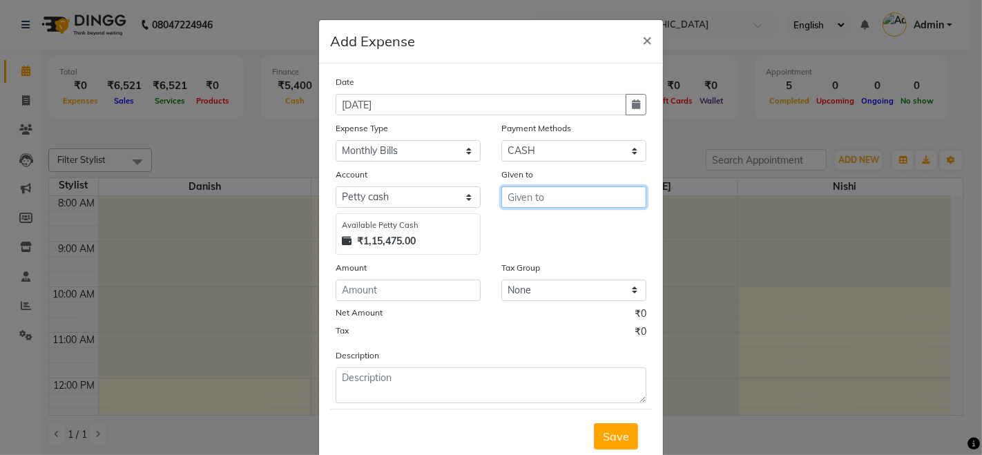
click at [530, 192] on input "text" at bounding box center [573, 196] width 145 height 21
type input "Jio"
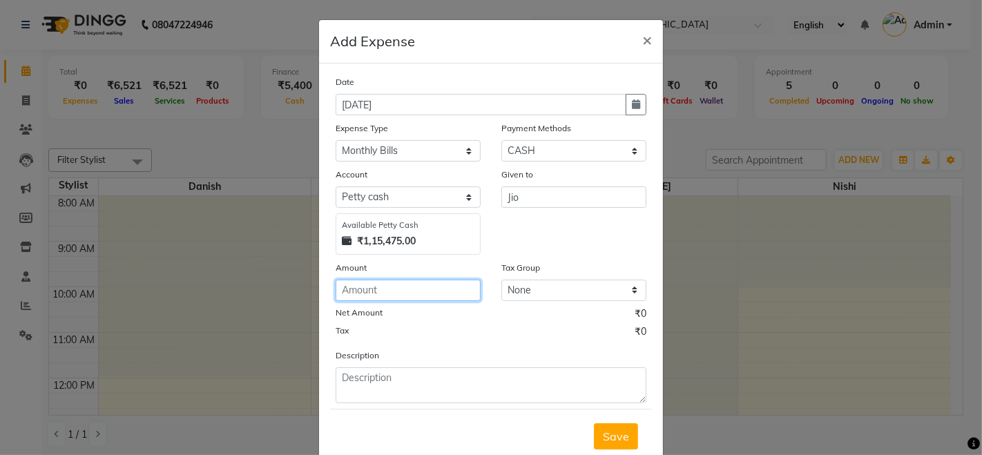
click at [390, 285] on input "number" at bounding box center [408, 290] width 145 height 21
type input "579"
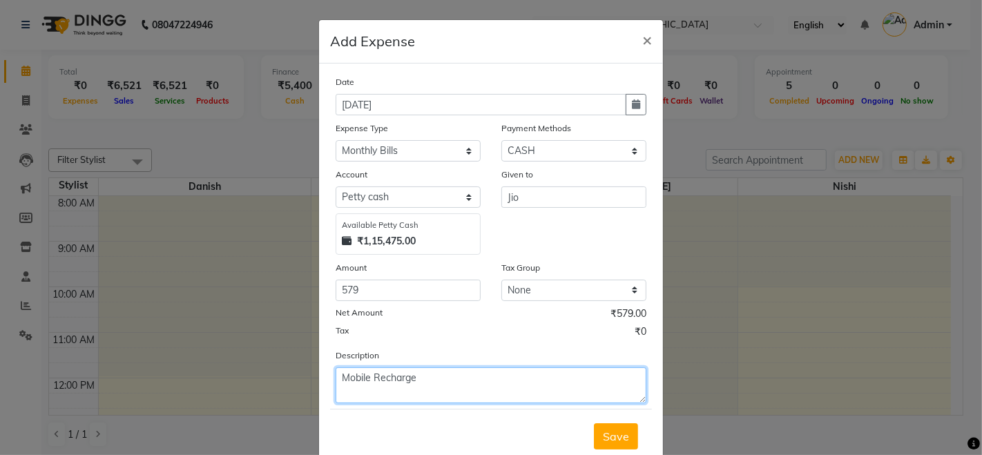
type textarea "Mobile Recharge"
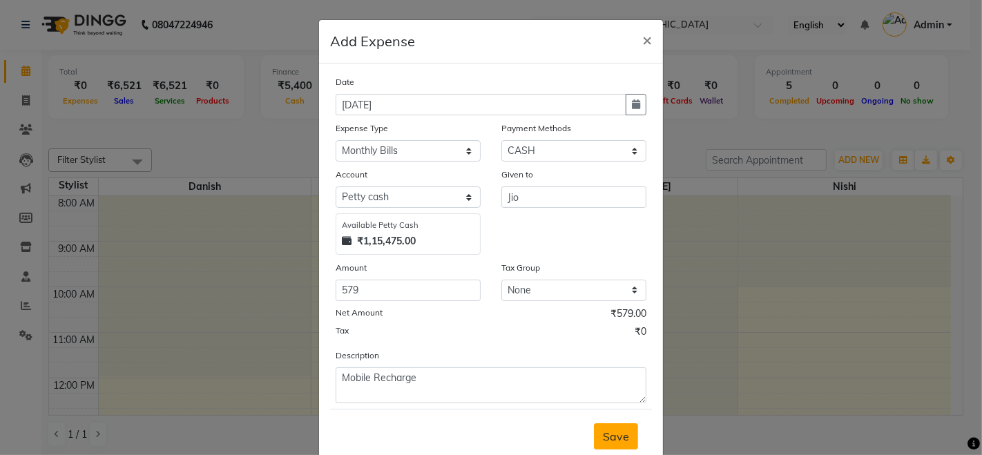
click at [615, 441] on span "Save" at bounding box center [616, 437] width 26 height 14
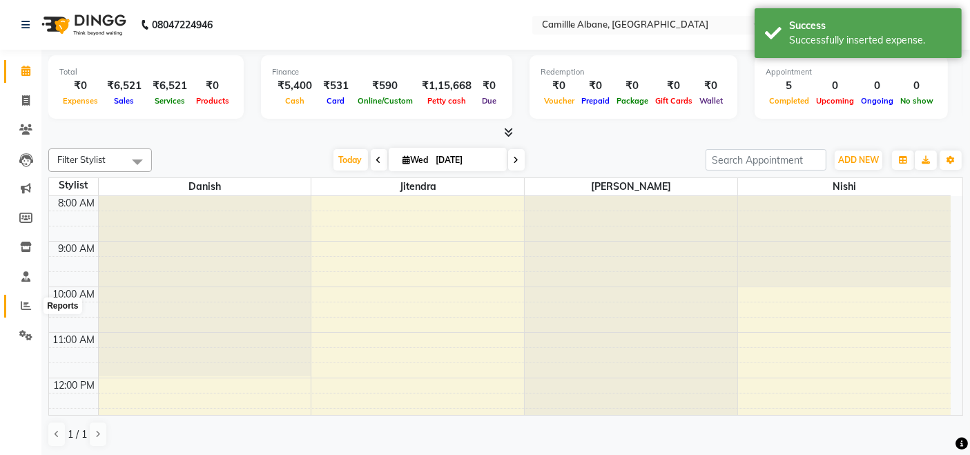
click at [28, 309] on icon at bounding box center [26, 305] width 10 height 10
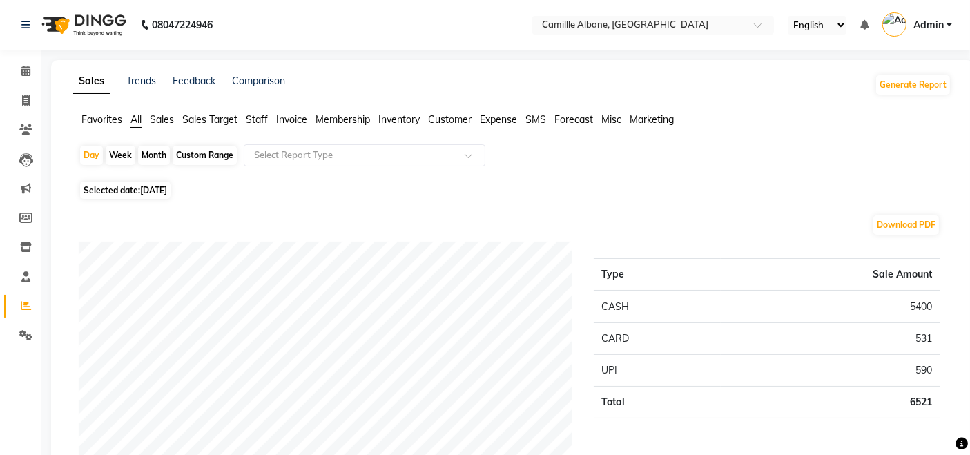
click at [502, 124] on span "Expense" at bounding box center [498, 119] width 37 height 12
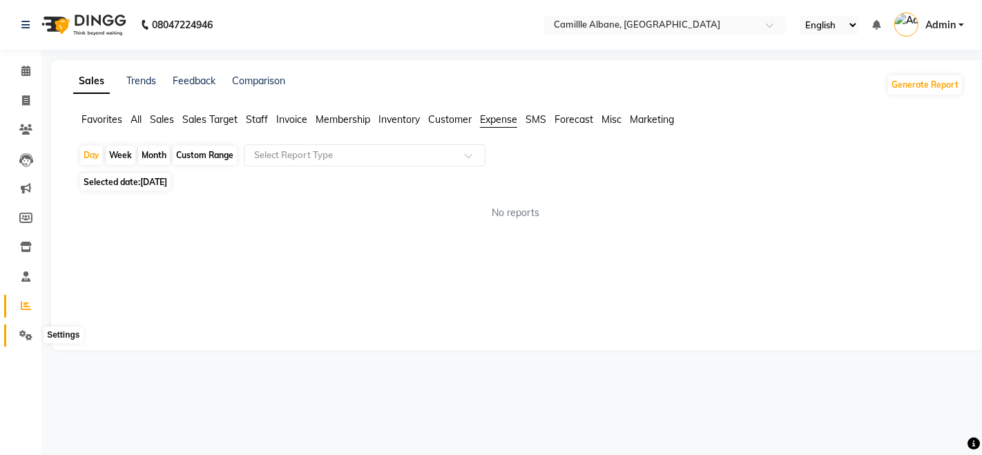
click at [30, 336] on icon at bounding box center [25, 335] width 13 height 10
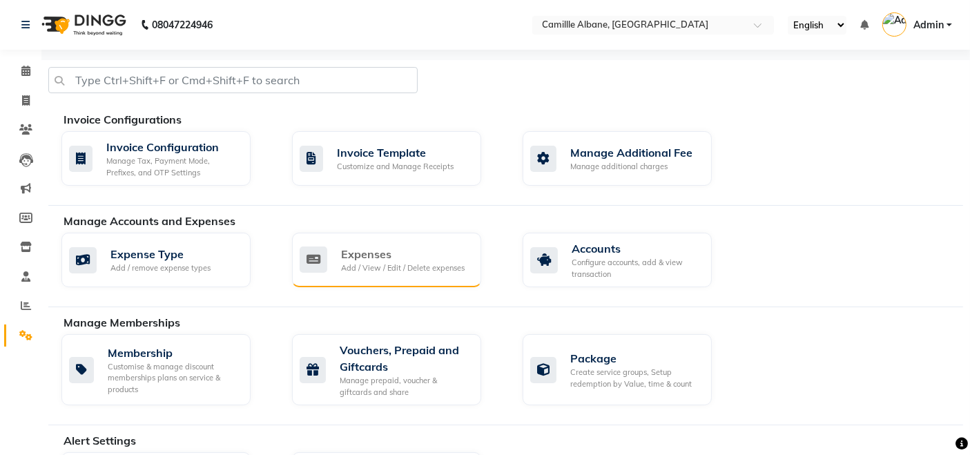
click at [393, 255] on div "Expenses" at bounding box center [403, 254] width 124 height 17
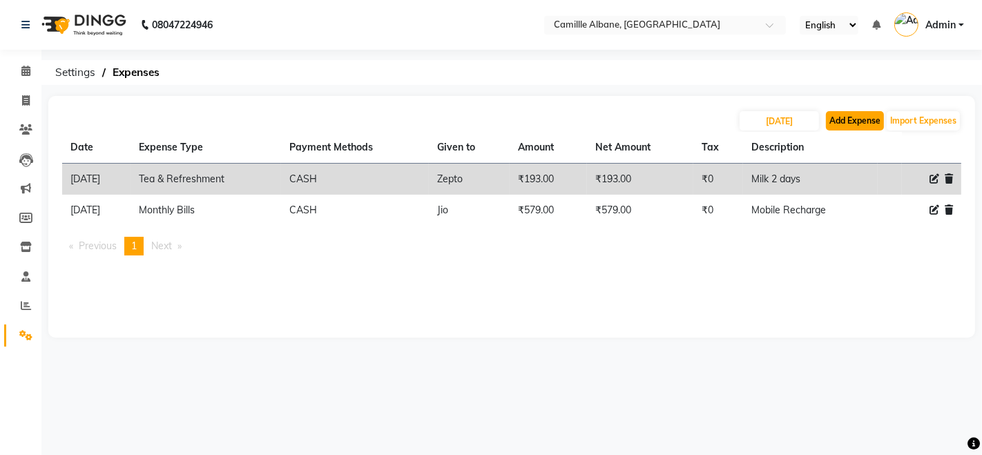
click at [842, 117] on button "Add Expense" at bounding box center [855, 120] width 58 height 19
select select "1"
select select "6086"
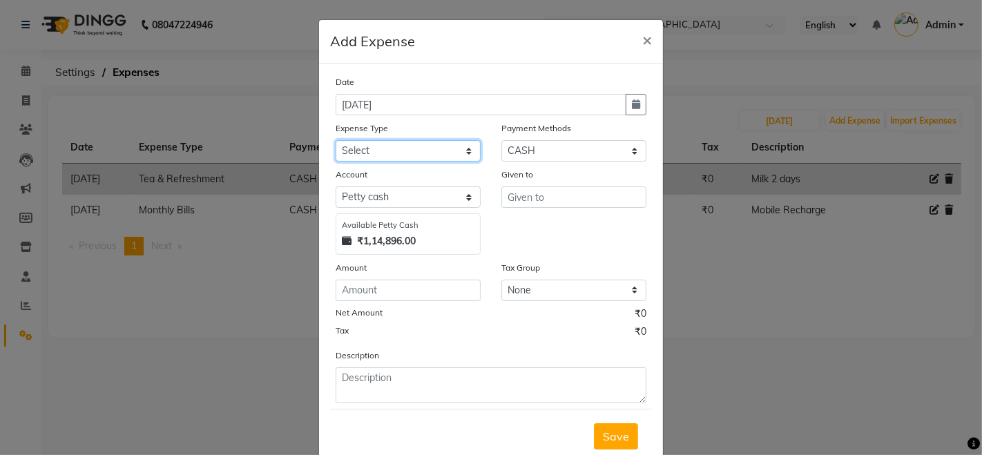
click at [432, 156] on select "Select Advance Salary Cash Adjustment as per DSR Client Snacks Equipment Fuel H…" at bounding box center [408, 150] width 145 height 21
select select "18321"
click at [336, 140] on select "Select Advance Salary Cash Adjustment as per DSR Client Snacks Equipment Fuel H…" at bounding box center [408, 150] width 145 height 21
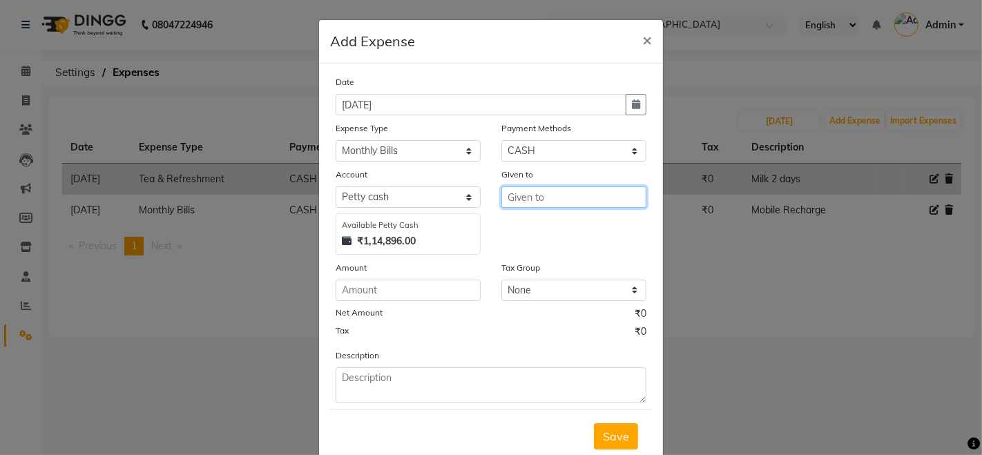
click at [557, 198] on input "text" at bounding box center [573, 196] width 145 height 21
type input "Amazon"
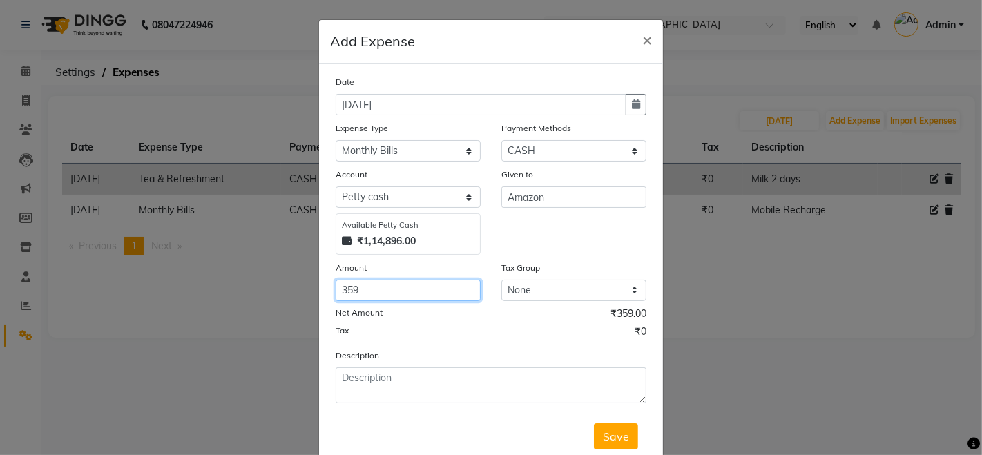
type input "359"
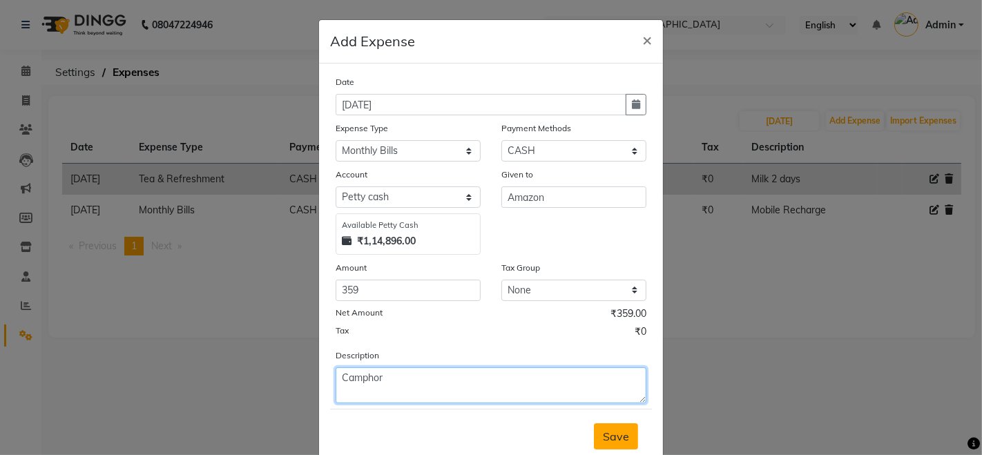
type textarea "Camphor"
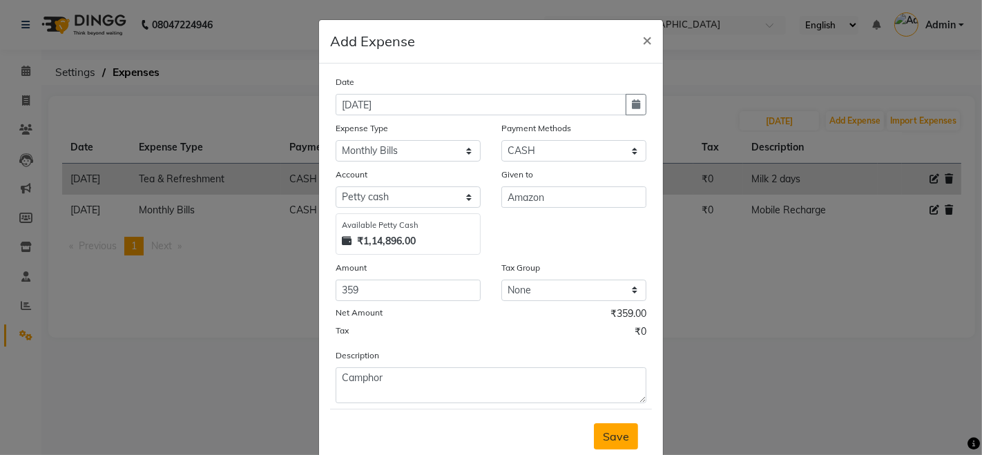
click at [623, 438] on span "Save" at bounding box center [616, 437] width 26 height 14
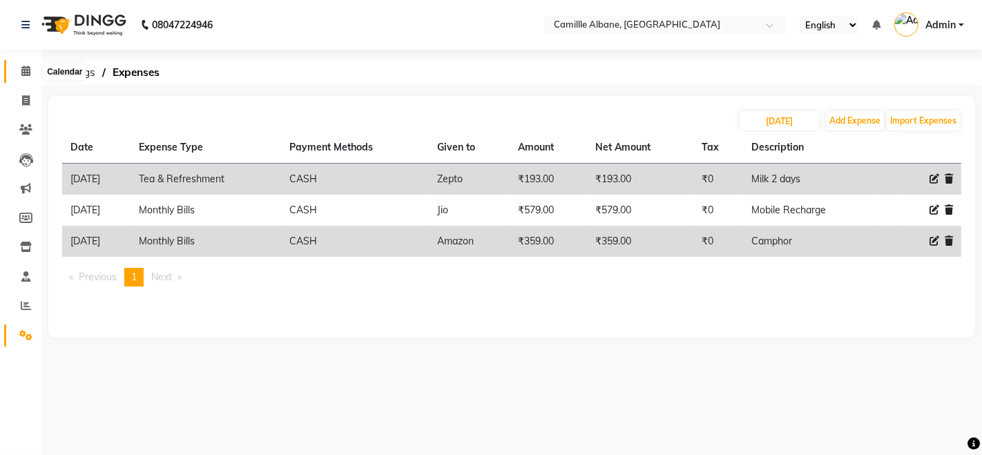
click at [25, 73] on icon at bounding box center [25, 71] width 9 height 10
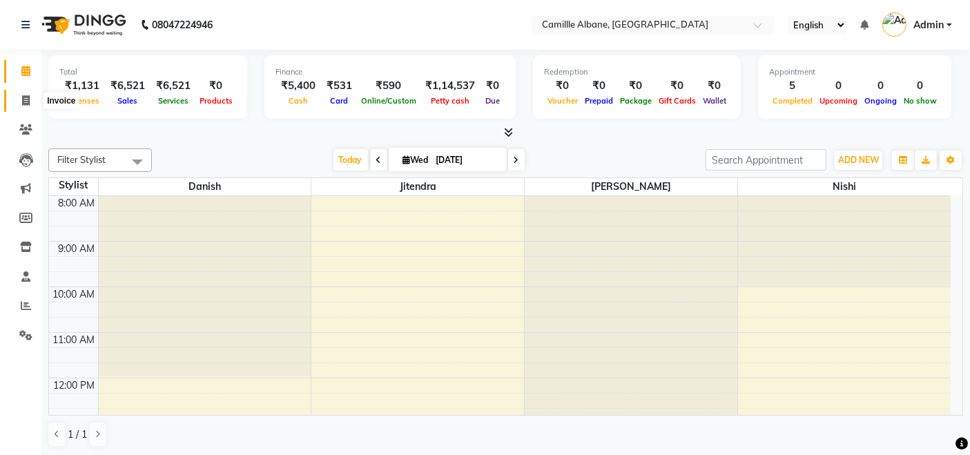
click at [22, 99] on icon at bounding box center [26, 100] width 8 height 10
select select "service"
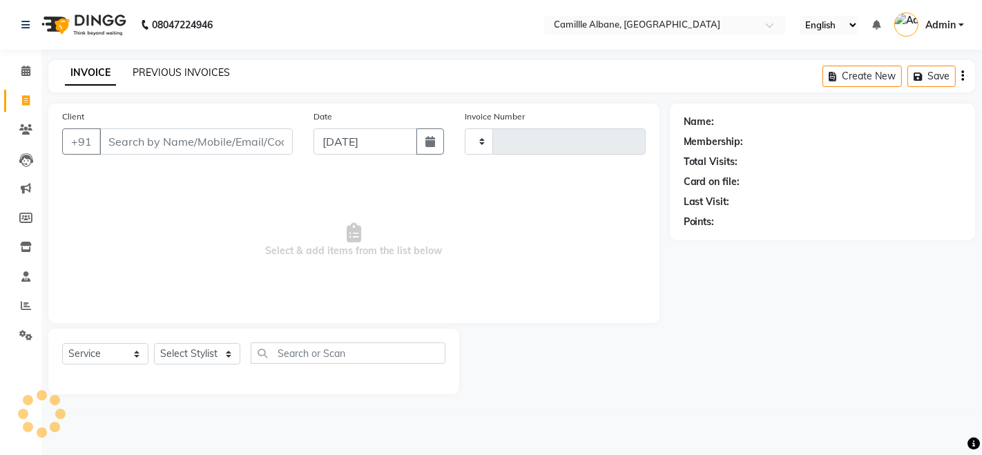
type input "1041"
select select "7025"
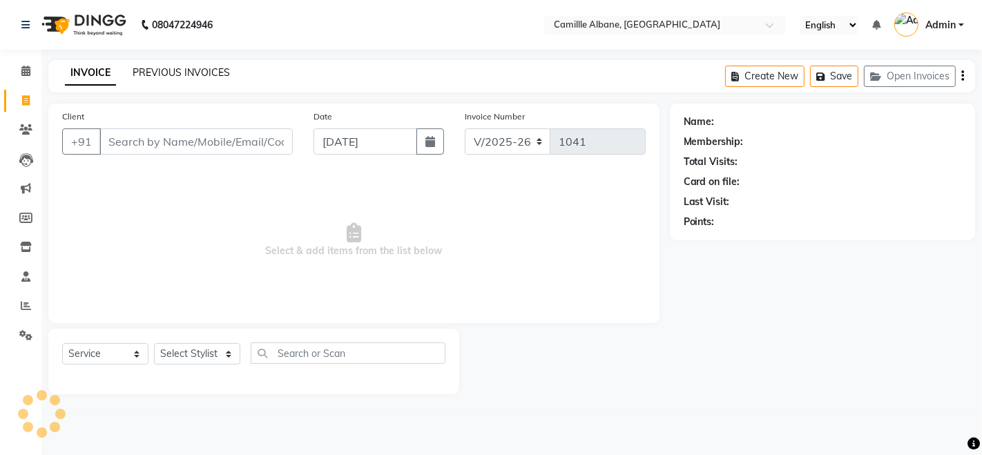
click at [177, 75] on link "PREVIOUS INVOICES" at bounding box center [181, 72] width 97 height 12
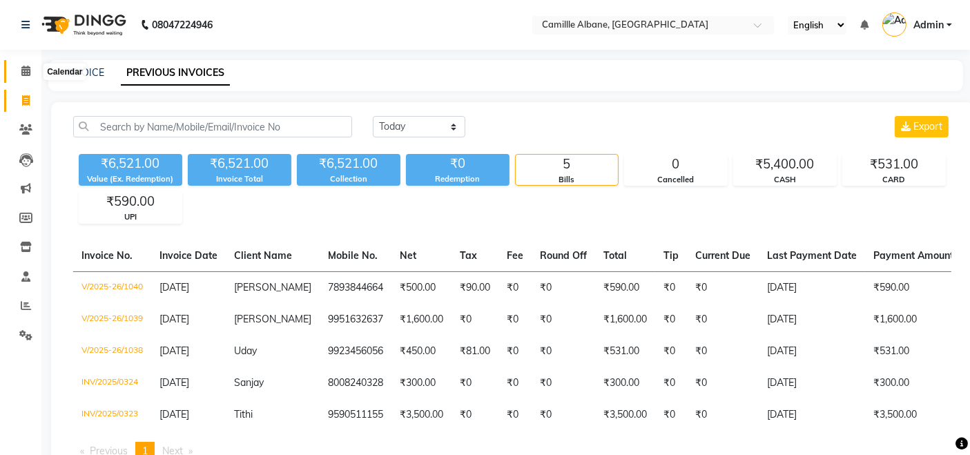
click at [25, 78] on span at bounding box center [26, 72] width 24 height 16
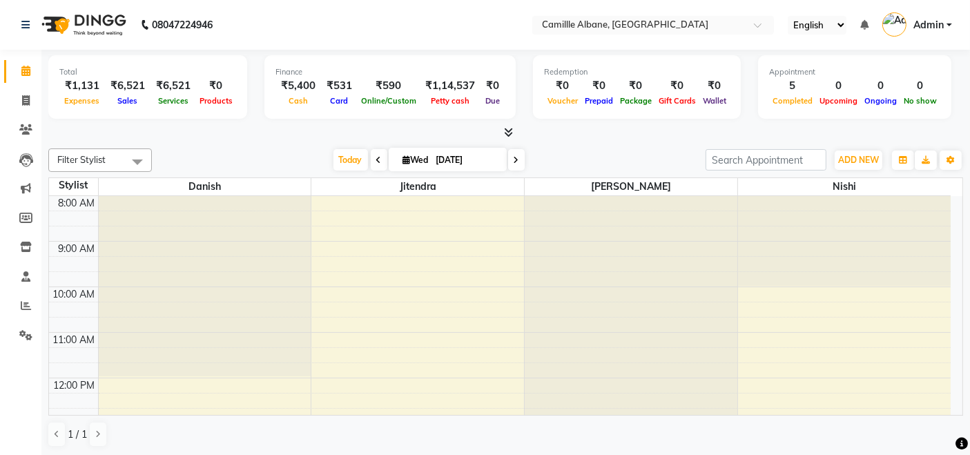
click at [630, 132] on div at bounding box center [505, 133] width 915 height 15
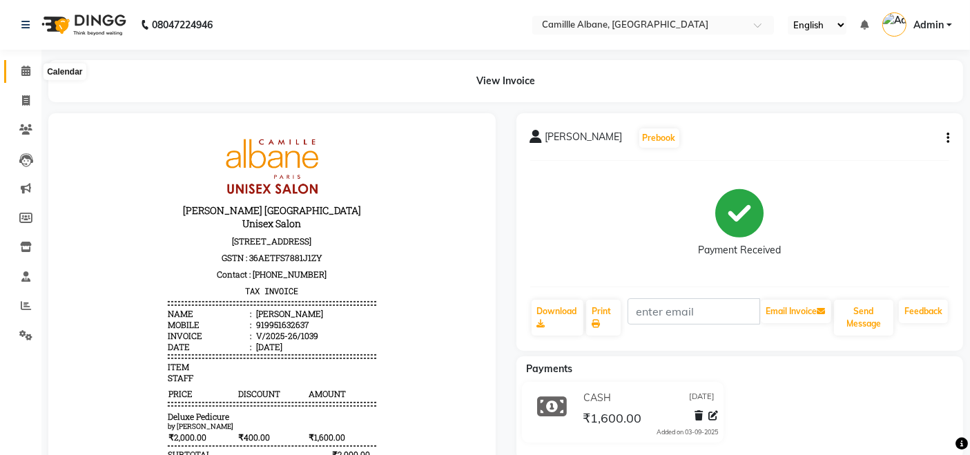
click at [26, 66] on icon at bounding box center [25, 71] width 9 height 10
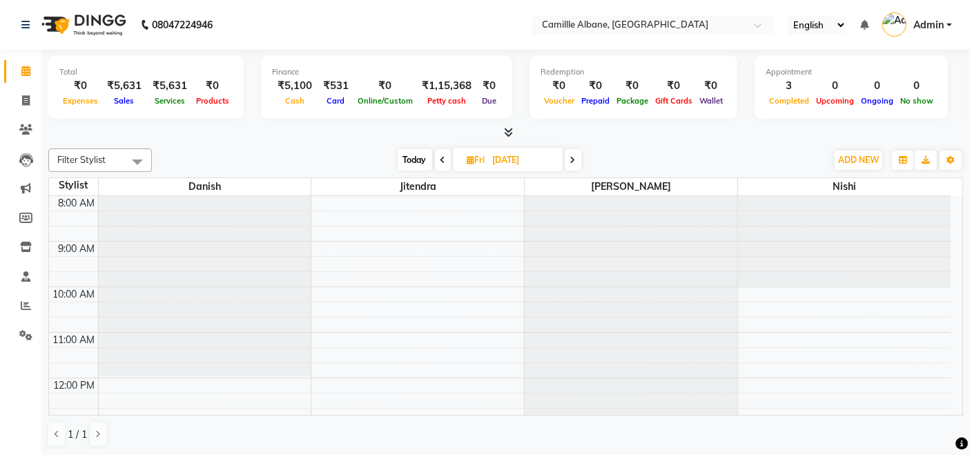
scroll to position [385, 0]
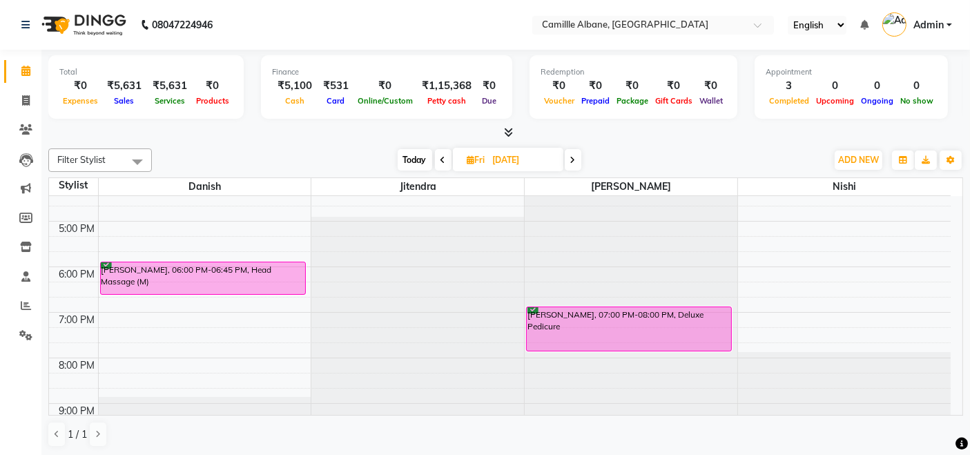
click at [512, 131] on icon at bounding box center [508, 132] width 9 height 10
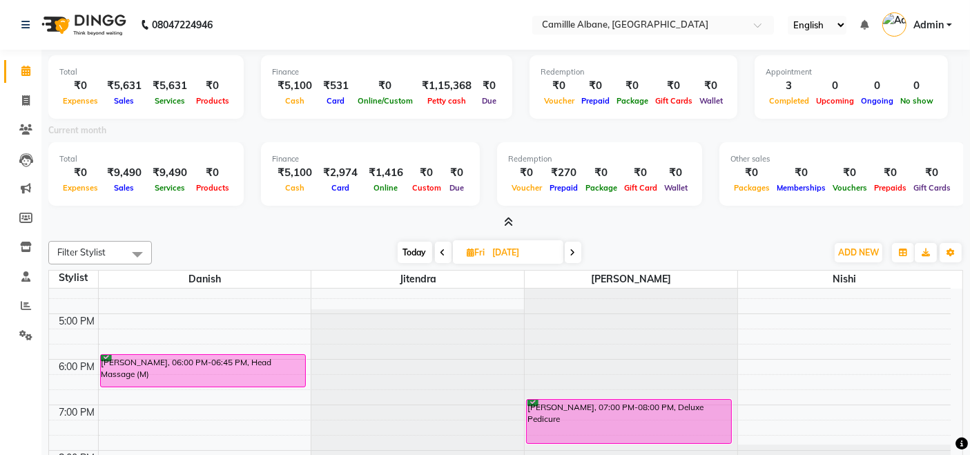
scroll to position [410, 0]
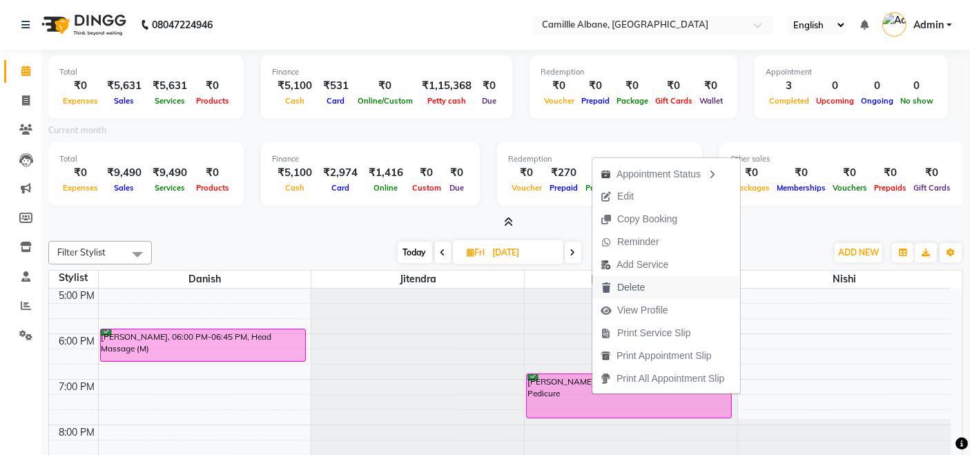
click at [646, 287] on span "Delete" at bounding box center [623, 287] width 61 height 23
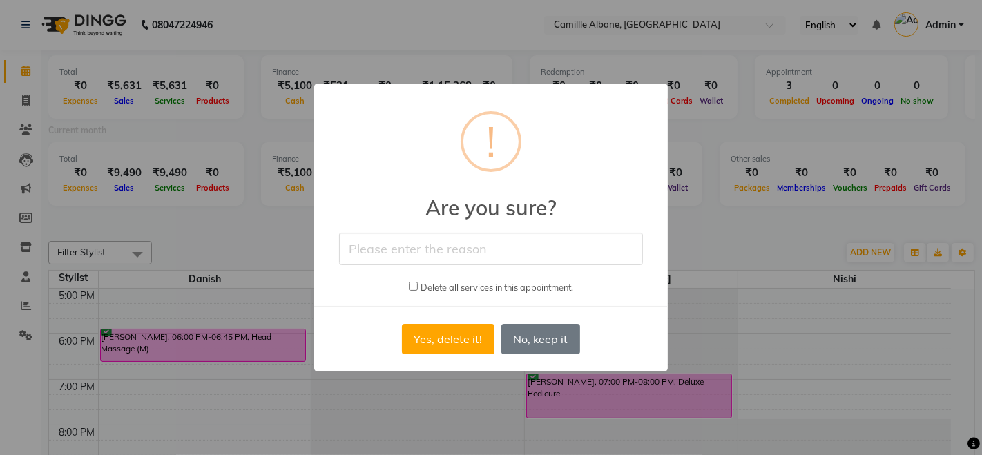
click at [400, 248] on input "text" at bounding box center [491, 249] width 304 height 32
type input "Made twice"
click at [411, 283] on input "checkbox" at bounding box center [413, 286] width 9 height 9
checkbox input "true"
click at [448, 334] on button "Yes, delete it!" at bounding box center [448, 339] width 93 height 30
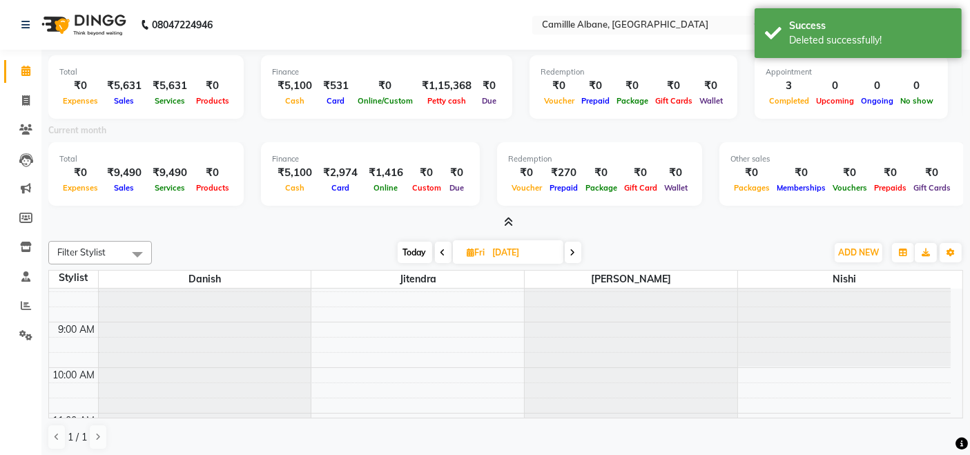
scroll to position [0, 0]
click at [30, 84] on li "Calendar" at bounding box center [20, 72] width 41 height 30
click at [27, 104] on icon at bounding box center [26, 100] width 8 height 10
select select "7025"
select select "service"
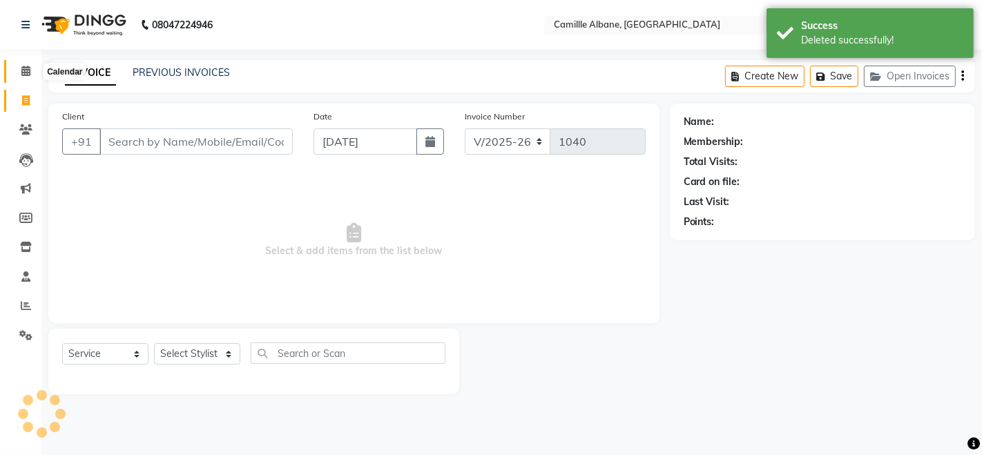
click at [30, 72] on span at bounding box center [26, 72] width 24 height 16
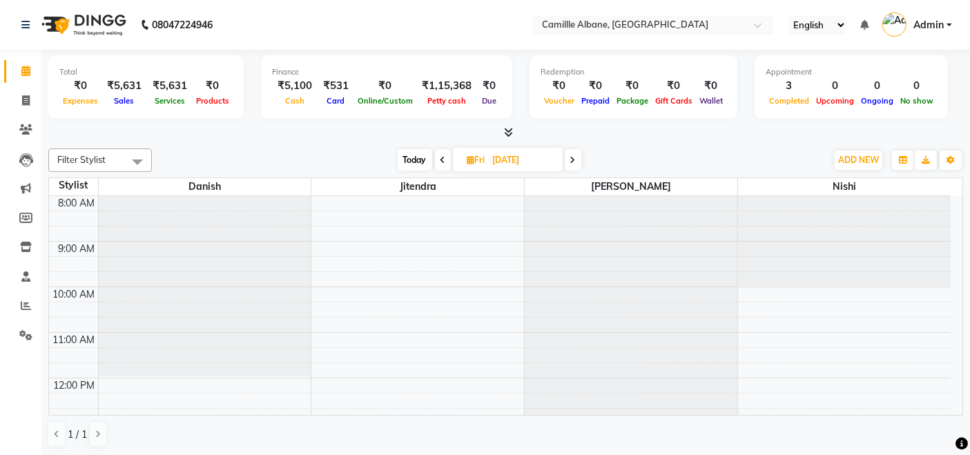
click at [502, 127] on span at bounding box center [506, 133] width 15 height 15
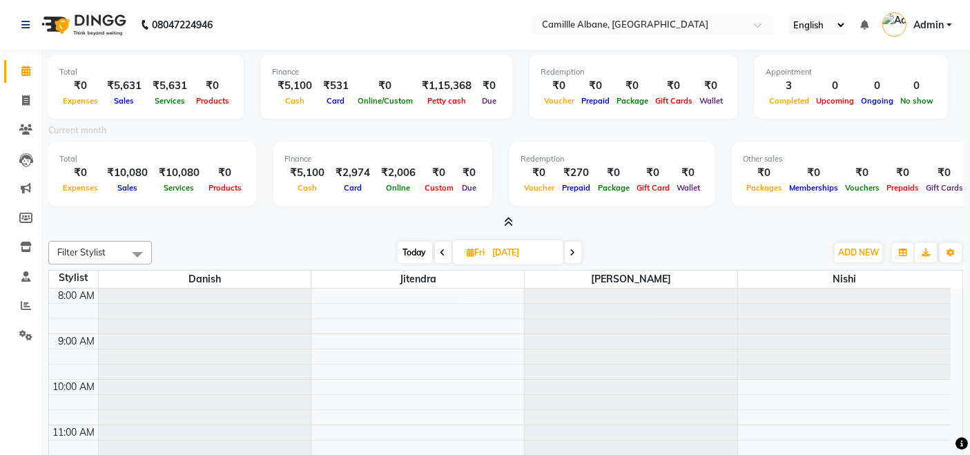
click at [507, 220] on icon at bounding box center [508, 222] width 9 height 10
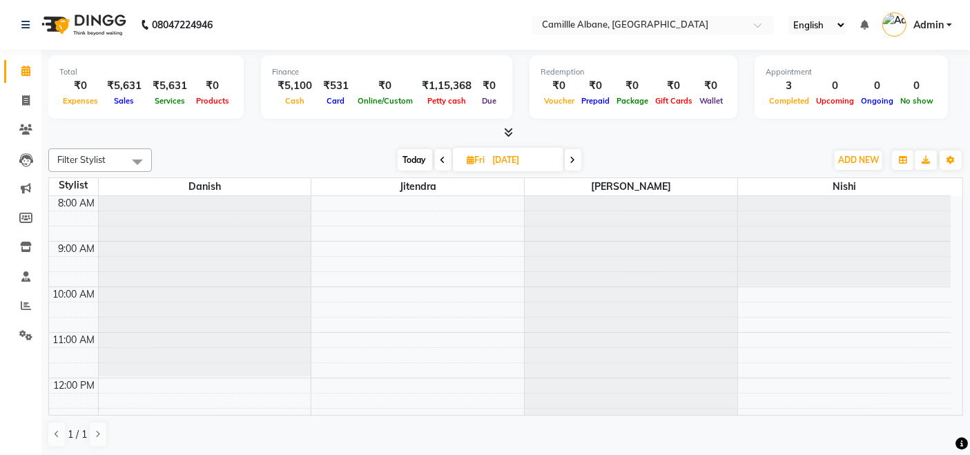
click at [629, 130] on div at bounding box center [505, 133] width 915 height 15
click at [507, 128] on icon at bounding box center [508, 132] width 9 height 10
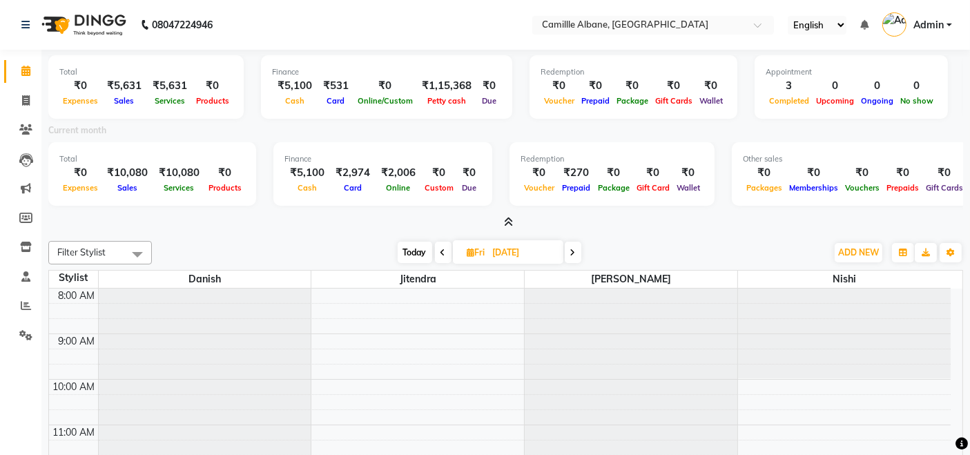
click at [507, 220] on icon at bounding box center [508, 222] width 9 height 10
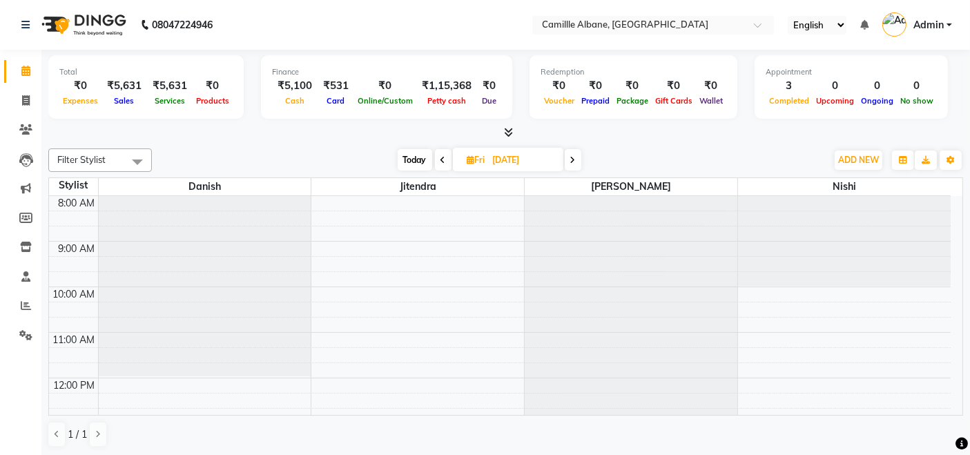
click at [506, 135] on icon at bounding box center [508, 132] width 9 height 10
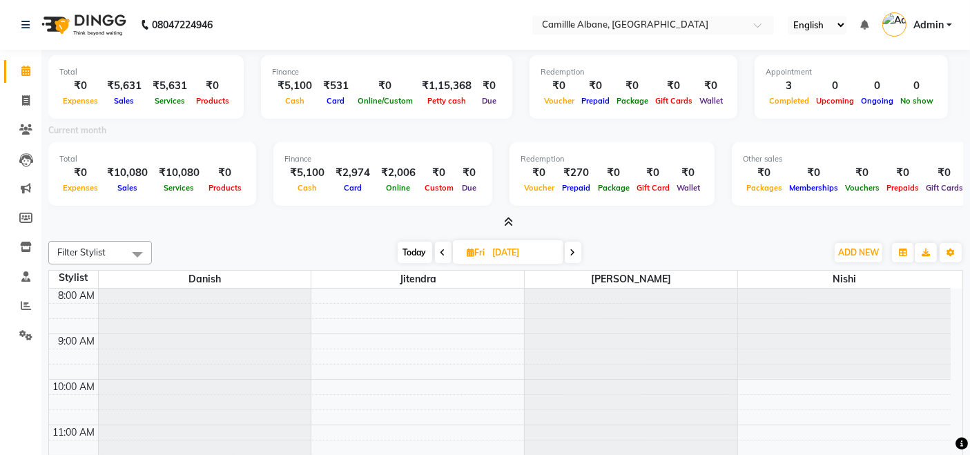
click at [510, 220] on icon at bounding box center [508, 222] width 9 height 10
